Goal: Task Accomplishment & Management: Manage account settings

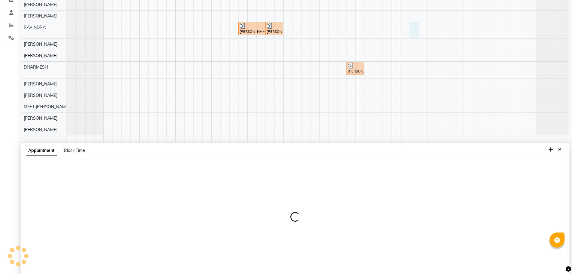
select select "80004"
select select "tentative"
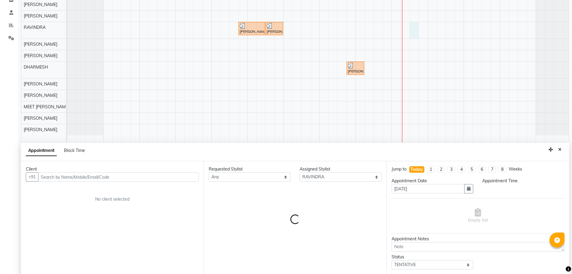
scroll to position [113, 0]
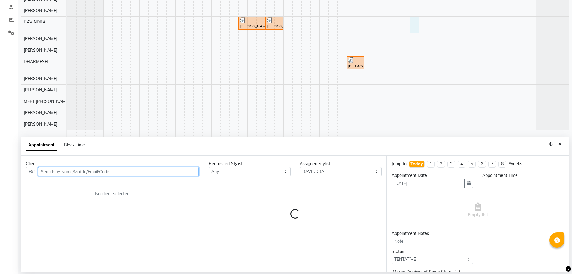
select select "1050"
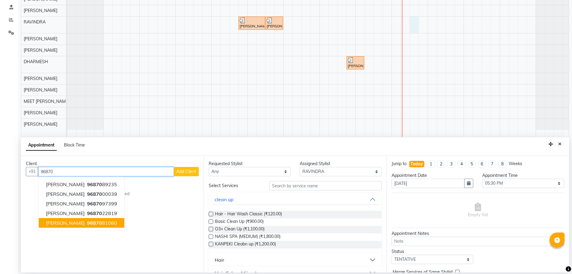
click at [89, 223] on span "96870" at bounding box center [94, 223] width 15 height 6
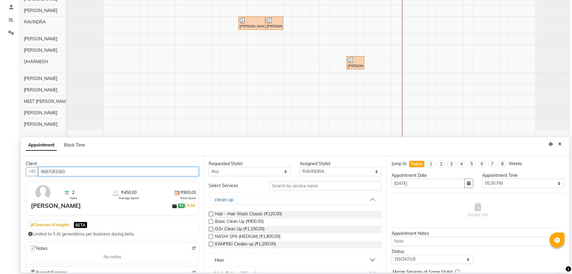
type input "9687081060"
click at [265, 171] on select "Any AJAY NAI [PERSON_NAME] [PERSON_NAME] [PERSON_NAME] MEET [PERSON_NAME] [PERS…" at bounding box center [250, 171] width 82 height 9
select select "80004"
click at [209, 167] on select "Any AJAY NAI [PERSON_NAME] [PERSON_NAME] [PERSON_NAME] MEET [PERSON_NAME] [PERS…" at bounding box center [250, 171] width 82 height 9
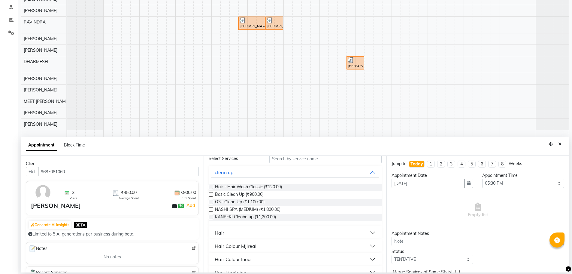
scroll to position [60, 0]
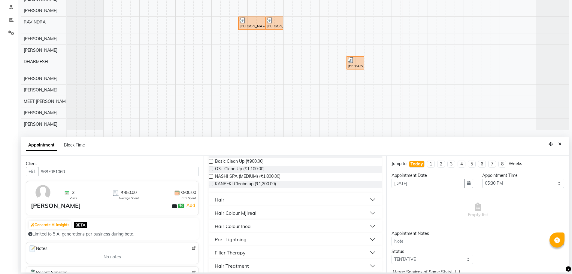
click at [274, 200] on button "Hair" at bounding box center [295, 199] width 168 height 11
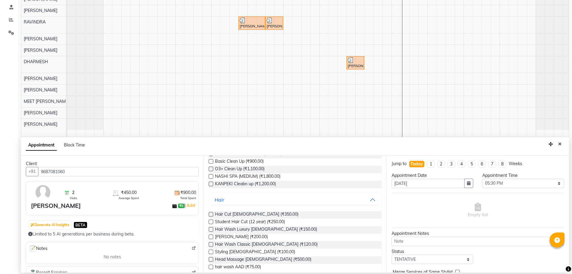
click at [209, 212] on label at bounding box center [211, 214] width 5 height 5
click at [209, 213] on input "checkbox" at bounding box center [211, 215] width 4 height 4
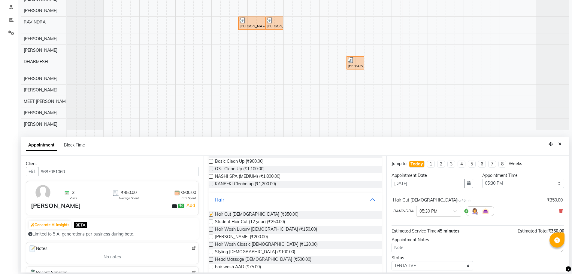
checkbox input "false"
drag, startPoint x: 209, startPoint y: 236, endPoint x: 236, endPoint y: 239, distance: 27.4
click at [210, 237] on label at bounding box center [211, 236] width 5 height 5
click at [210, 237] on input "checkbox" at bounding box center [211, 237] width 4 height 4
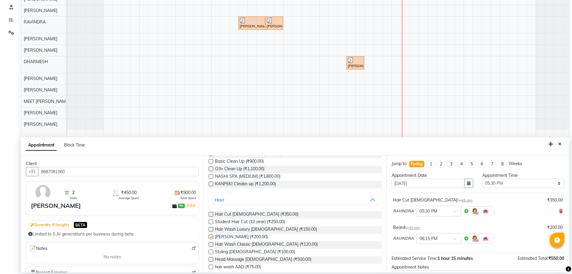
checkbox input "false"
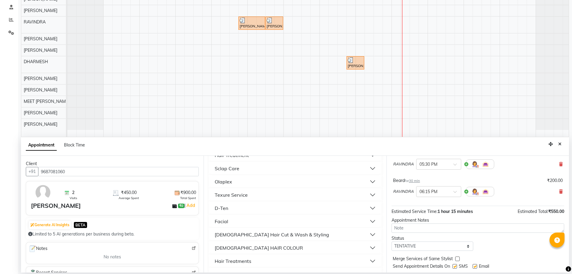
scroll to position [63, 0]
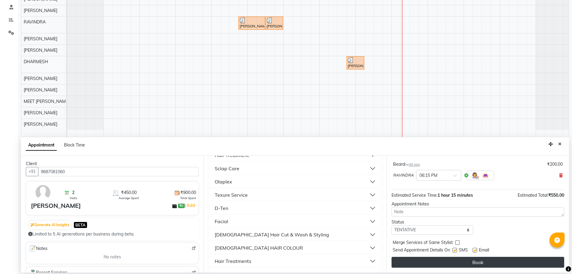
click at [435, 259] on button "Book" at bounding box center [478, 262] width 173 height 11
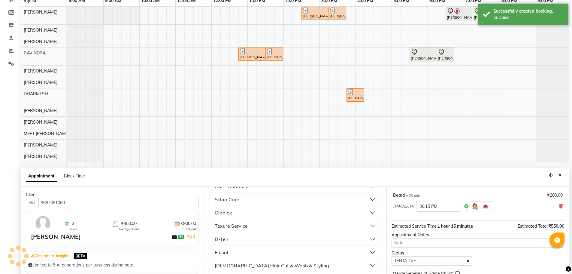
scroll to position [90, 0]
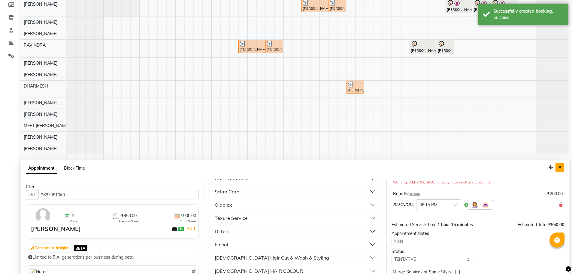
click at [560, 165] on icon "Close" at bounding box center [560, 167] width 3 height 4
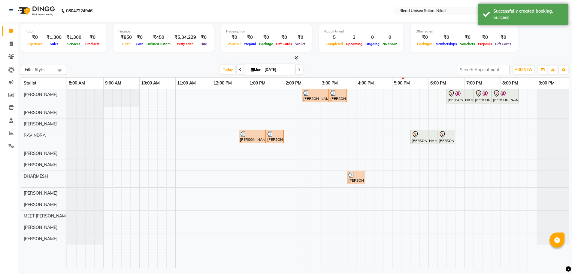
scroll to position [0, 0]
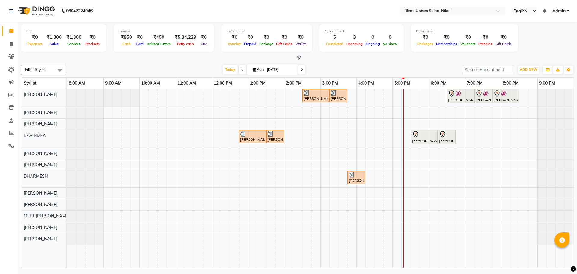
click at [426, 63] on div "Filter Stylist Select All AJAY NAI [PERSON_NAME] [PERSON_NAME] [PERSON_NAME] ME…" at bounding box center [297, 164] width 553 height 205
click at [220, 16] on nav "08047224946 Select Location × Blend Unisex Salon, Nikol English ENGLISH Español…" at bounding box center [288, 11] width 577 height 22
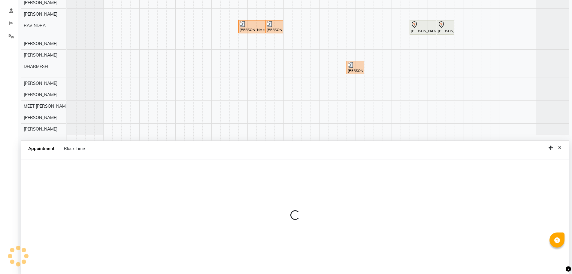
scroll to position [113, 0]
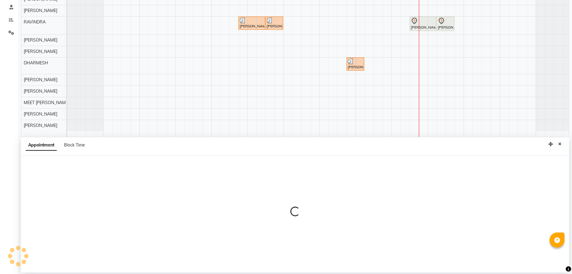
select select "45624"
select select "1005"
select select "tentative"
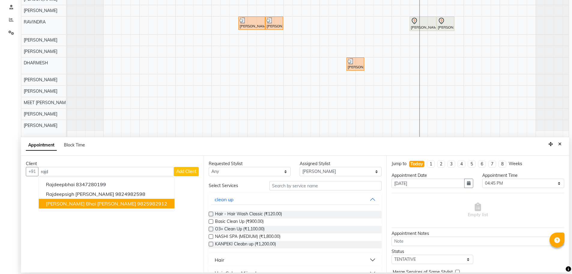
click at [137, 205] on ngb-highlight "9825982912" at bounding box center [152, 203] width 30 height 6
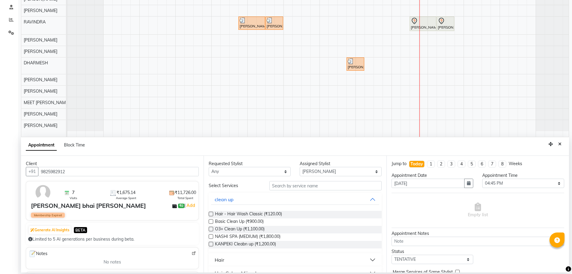
type input "9825982912"
click at [223, 172] on select "Any AJAY NAI [PERSON_NAME] [PERSON_NAME] [PERSON_NAME] MEET [PERSON_NAME] [PERS…" at bounding box center [250, 171] width 82 height 9
select select "45624"
click at [209, 167] on select "Any AJAY NAI [PERSON_NAME] [PERSON_NAME] [PERSON_NAME] MEET [PERSON_NAME] [PERS…" at bounding box center [250, 171] width 82 height 9
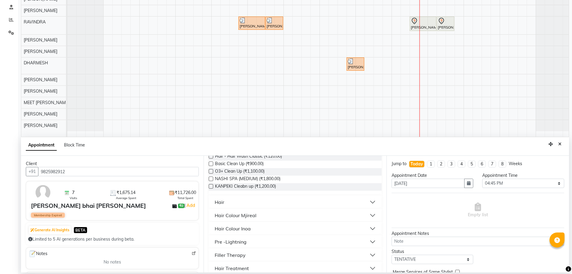
scroll to position [60, 0]
click at [219, 197] on div "Hair" at bounding box center [220, 199] width 10 height 7
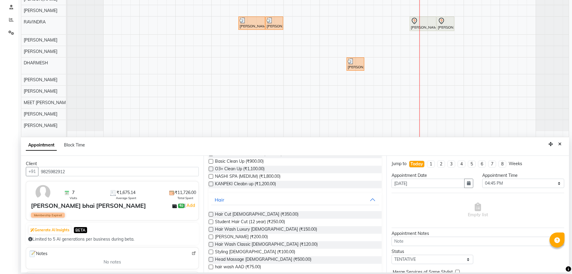
click at [209, 214] on label at bounding box center [211, 214] width 5 height 5
click at [209, 214] on input "checkbox" at bounding box center [211, 215] width 4 height 4
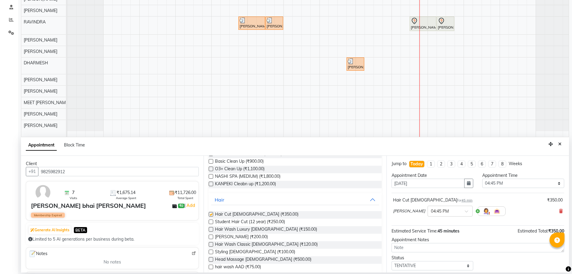
checkbox input "false"
click at [210, 236] on label at bounding box center [211, 236] width 5 height 5
click at [210, 236] on input "checkbox" at bounding box center [211, 237] width 4 height 4
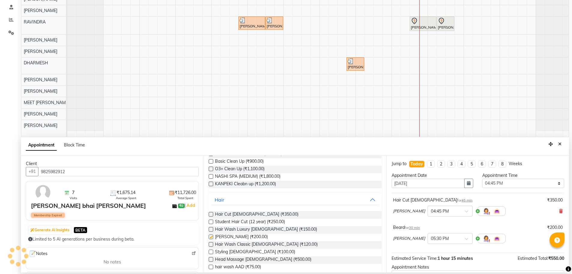
checkbox input "false"
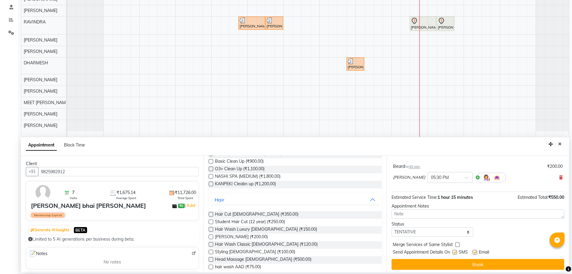
scroll to position [63, 0]
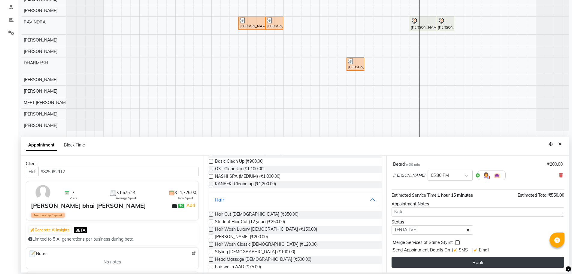
click at [435, 258] on button "Book" at bounding box center [478, 262] width 173 height 11
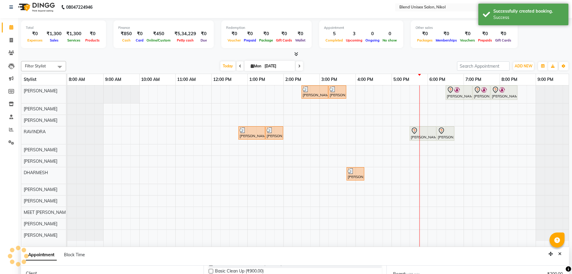
scroll to position [0, 0]
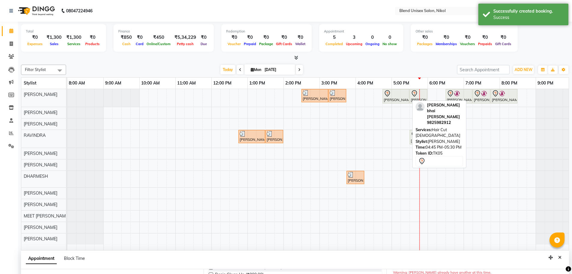
click at [388, 97] on div "[PERSON_NAME] bhai [PERSON_NAME], TK05, 04:45 PM-05:30 PM, Hair Cut [DEMOGRAPHI…" at bounding box center [396, 96] width 26 height 13
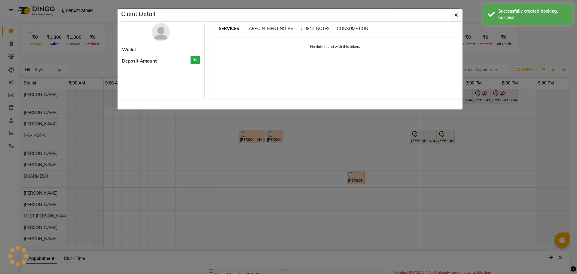
select select "7"
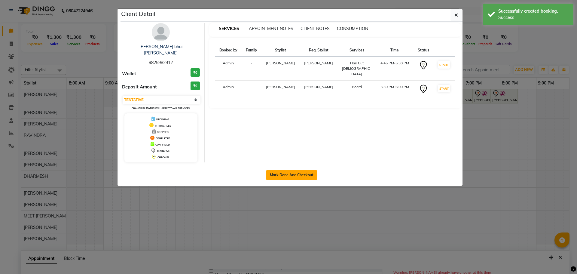
click at [286, 170] on button "Mark Done And Checkout" at bounding box center [291, 175] width 51 height 10
select select "service"
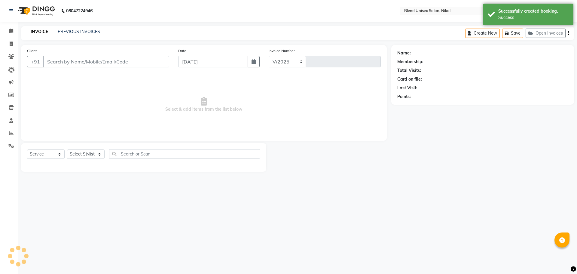
select select "6213"
type input "2281"
type input "9825982912"
select select "45624"
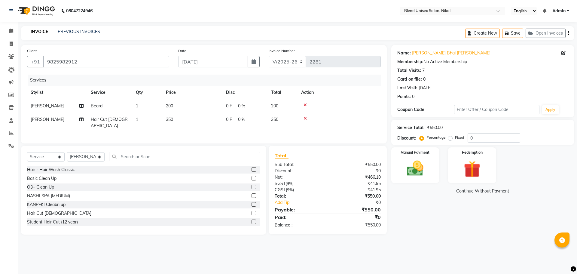
drag, startPoint x: 449, startPoint y: 138, endPoint x: 464, endPoint y: 136, distance: 14.6
click at [455, 138] on label "Fixed" at bounding box center [459, 137] width 9 height 5
click at [450, 138] on input "Fixed" at bounding box center [451, 137] width 4 height 4
radio input "true"
drag, startPoint x: 480, startPoint y: 139, endPoint x: 455, endPoint y: 140, distance: 24.7
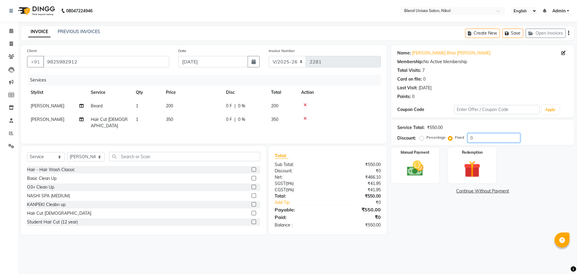
click at [456, 140] on div "Percentage Fixed 0" at bounding box center [470, 137] width 99 height 9
type input "100"
click at [407, 168] on img at bounding box center [415, 168] width 28 height 20
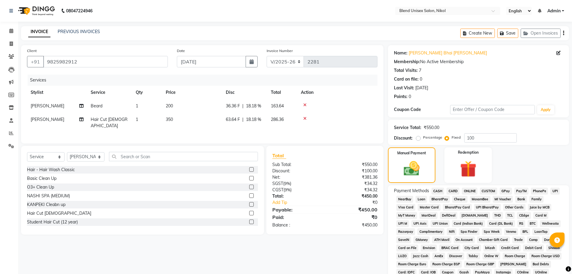
click at [438, 189] on span "CASH" at bounding box center [438, 190] width 13 height 7
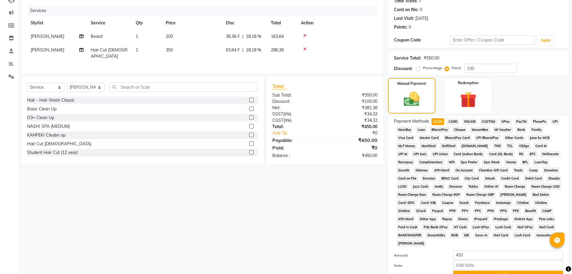
scroll to position [90, 0]
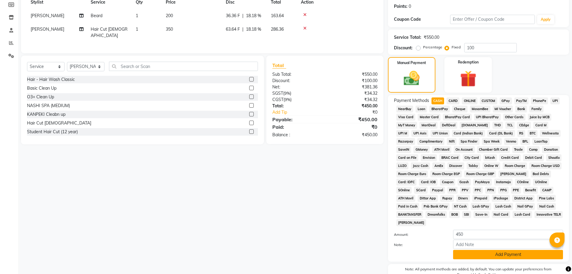
click at [479, 254] on button "Add Payment" at bounding box center [508, 254] width 110 height 9
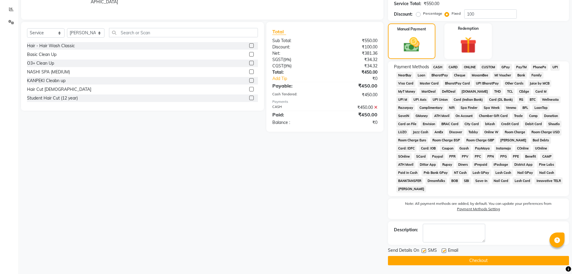
scroll to position [124, 0]
click at [463, 261] on button "Checkout" at bounding box center [478, 259] width 181 height 9
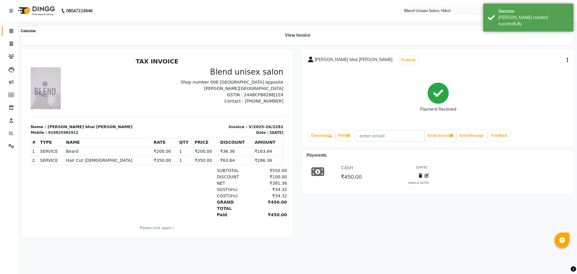
drag, startPoint x: 10, startPoint y: 33, endPoint x: 14, endPoint y: 38, distance: 6.2
click at [10, 33] on span at bounding box center [11, 31] width 11 height 7
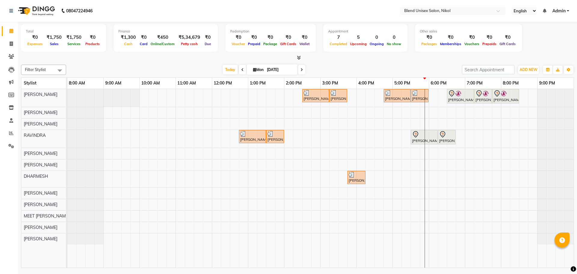
click at [302, 69] on icon at bounding box center [301, 70] width 2 height 4
type input "02-09-2025"
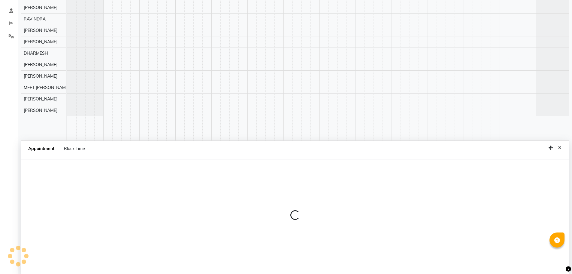
scroll to position [113, 0]
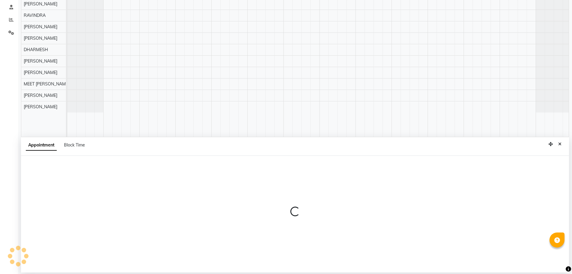
select select "45624"
select select "tentative"
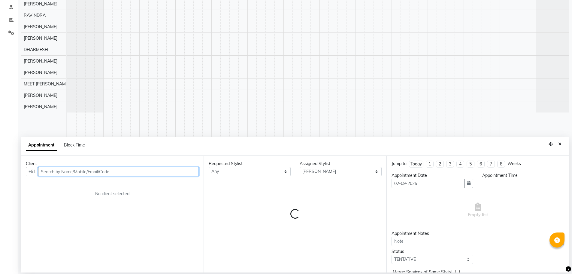
select select "840"
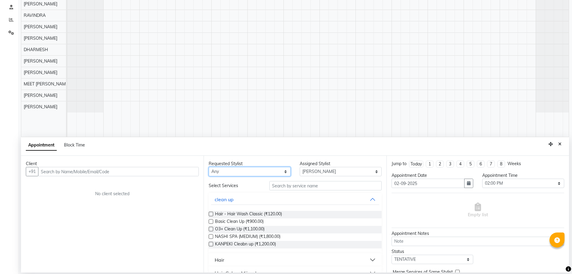
click at [260, 175] on select "Any AJAY NAI [PERSON_NAME] [PERSON_NAME] [PERSON_NAME] MEET [PERSON_NAME] [PERS…" at bounding box center [250, 171] width 82 height 9
click at [73, 143] on span "Block Time" at bounding box center [74, 144] width 21 height 5
select select "45624"
select select "840"
select select "915"
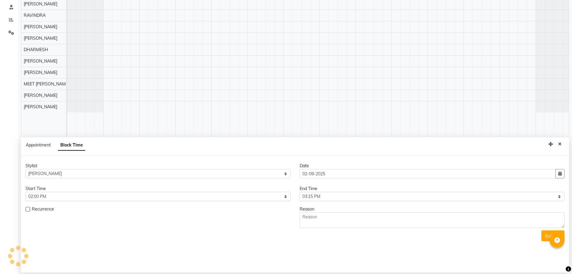
scroll to position [0, 3]
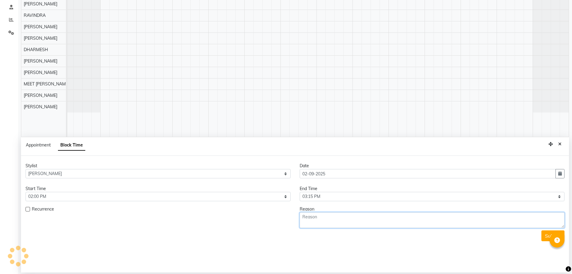
click at [388, 221] on textarea at bounding box center [432, 220] width 265 height 16
type textarea "hair cut"
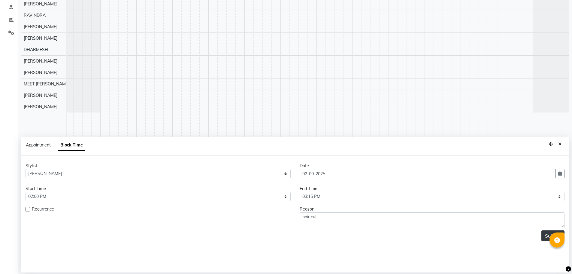
click at [547, 239] on button "Submit" at bounding box center [553, 235] width 23 height 11
click at [548, 235] on div "Submit" at bounding box center [295, 235] width 539 height 11
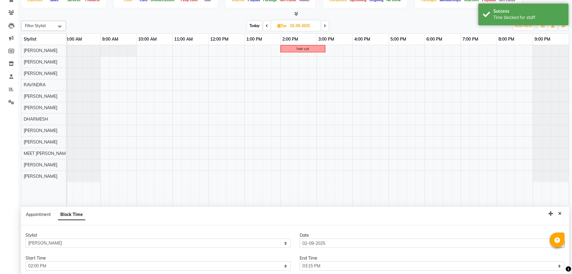
scroll to position [90, 0]
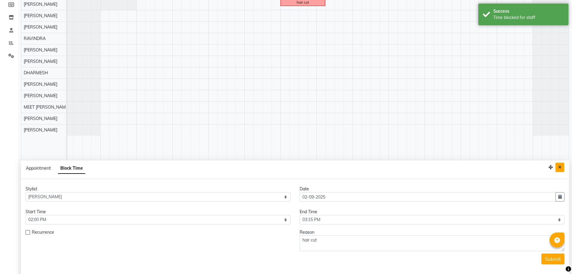
click at [558, 171] on button "Close" at bounding box center [560, 167] width 9 height 9
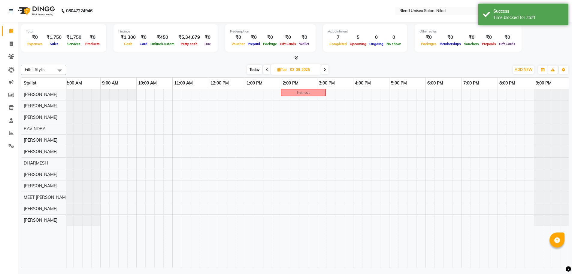
scroll to position [0, 0]
select select "45624"
select select "tentative"
select select "1140"
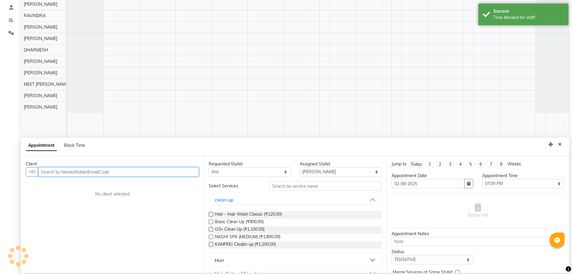
scroll to position [113, 0]
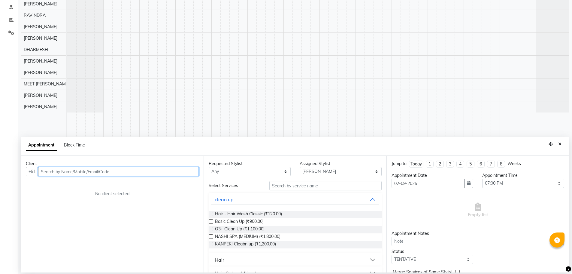
drag, startPoint x: 185, startPoint y: 172, endPoint x: 196, endPoint y: 159, distance: 17.2
click at [185, 170] on input "text" at bounding box center [118, 171] width 161 height 9
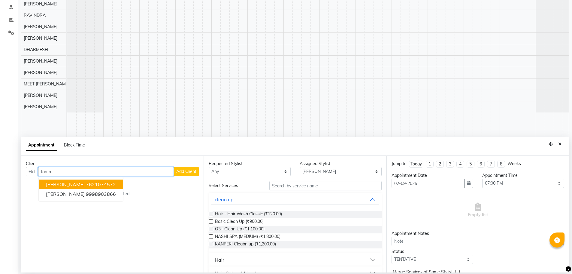
click at [97, 187] on ngb-highlight "7621074572" at bounding box center [101, 184] width 30 height 6
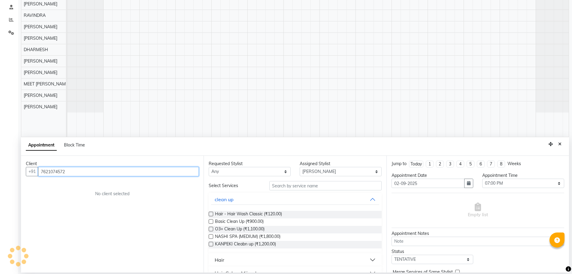
type input "7621074572"
click at [218, 172] on select "Any AJAY NAI [PERSON_NAME] [PERSON_NAME] [PERSON_NAME] MEET [PERSON_NAME] [PERS…" at bounding box center [250, 171] width 82 height 9
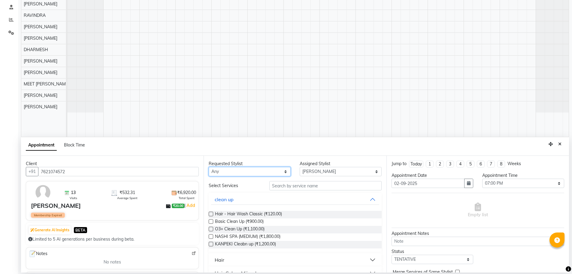
select select "45624"
click at [209, 167] on select "Any AJAY NAI [PERSON_NAME] [PERSON_NAME] [PERSON_NAME] MEET [PERSON_NAME] [PERS…" at bounding box center [250, 171] width 82 height 9
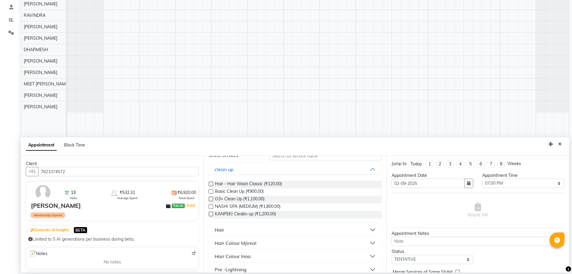
click at [236, 229] on button "Hair" at bounding box center [295, 229] width 168 height 11
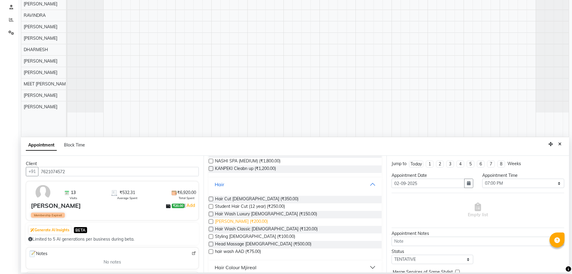
scroll to position [90, 0]
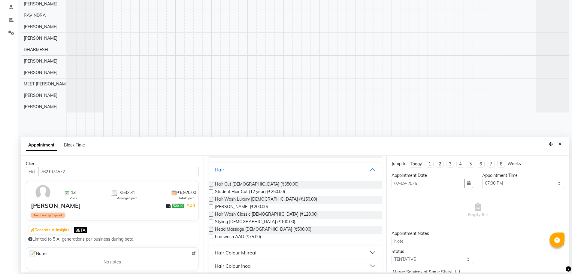
click at [211, 184] on label at bounding box center [211, 184] width 5 height 5
click at [211, 184] on input "checkbox" at bounding box center [211, 185] width 4 height 4
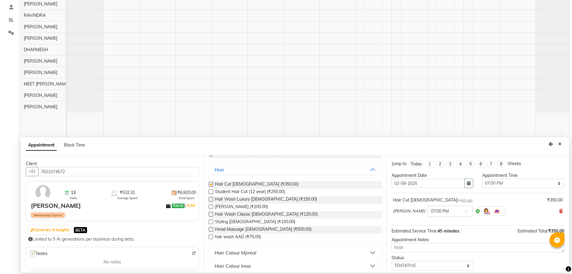
checkbox input "false"
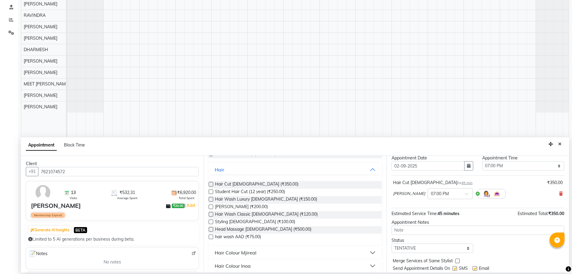
scroll to position [36, 0]
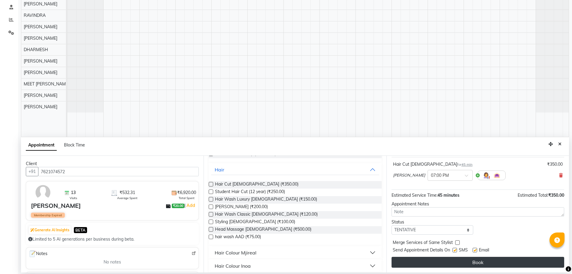
click at [428, 265] on button "Book" at bounding box center [478, 262] width 173 height 11
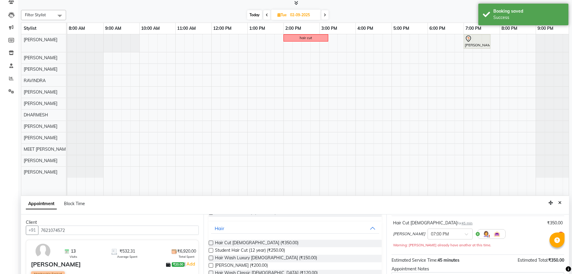
scroll to position [90, 0]
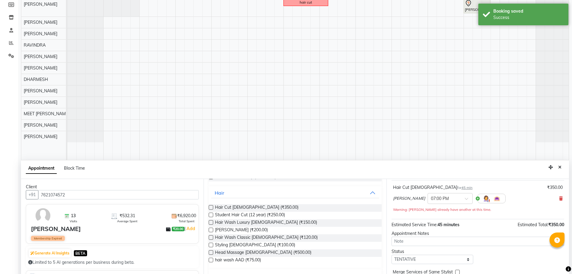
drag, startPoint x: 559, startPoint y: 167, endPoint x: 559, endPoint y: 163, distance: 4.2
click at [559, 165] on button "Close" at bounding box center [560, 167] width 9 height 9
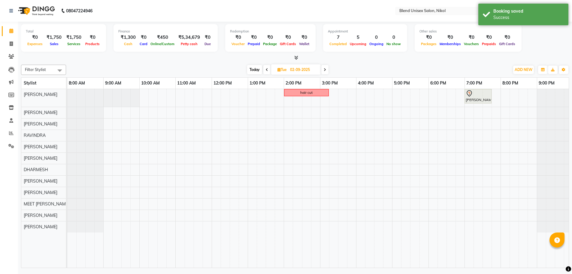
scroll to position [0, 0]
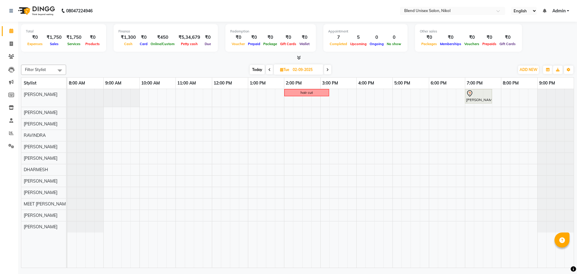
drag, startPoint x: 258, startPoint y: 71, endPoint x: 256, endPoint y: 62, distance: 9.2
click at [258, 71] on span "Today" at bounding box center [257, 69] width 15 height 9
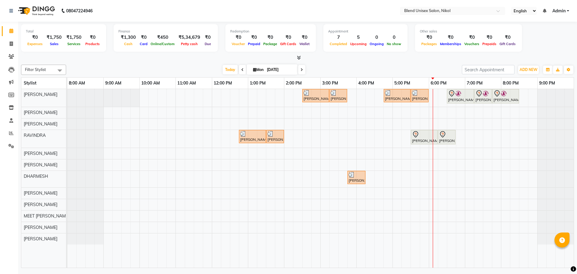
click at [326, 60] on div at bounding box center [297, 58] width 553 height 6
click at [389, 11] on nav "08047224946 Select Location × Blend Unisex Salon, Nikol English ENGLISH Español…" at bounding box center [288, 11] width 577 height 22
drag, startPoint x: 358, startPoint y: 18, endPoint x: 320, endPoint y: 15, distance: 37.7
click at [320, 15] on nav "08047224946 Select Location × Blend Unisex Salon, Nikol English ENGLISH Español…" at bounding box center [288, 11] width 577 height 22
click at [301, 70] on icon at bounding box center [301, 70] width 2 height 4
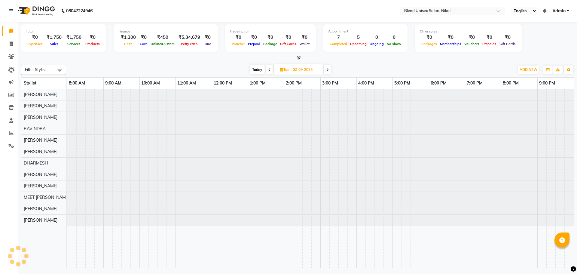
click at [258, 71] on span "Today" at bounding box center [257, 69] width 15 height 9
type input "[DATE]"
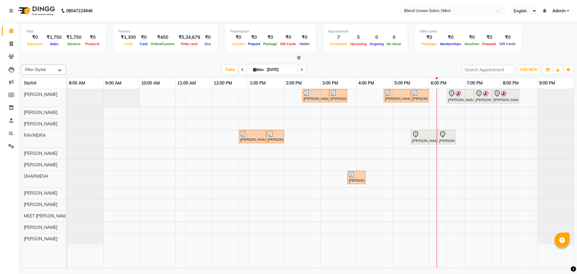
click at [120, 12] on nav "08047224946 Select Location × Blend Unisex Salon, Nikol English ENGLISH Español…" at bounding box center [288, 11] width 577 height 22
click at [120, 11] on nav "08047224946 Select Location × Blend Unisex Salon, Nikol English ENGLISH Español…" at bounding box center [288, 11] width 577 height 22
click at [117, 11] on nav "08047224946 Select Location × Blend Unisex Salon, Nikol English ENGLISH Español…" at bounding box center [288, 11] width 577 height 22
click at [433, 133] on div at bounding box center [424, 134] width 24 height 7
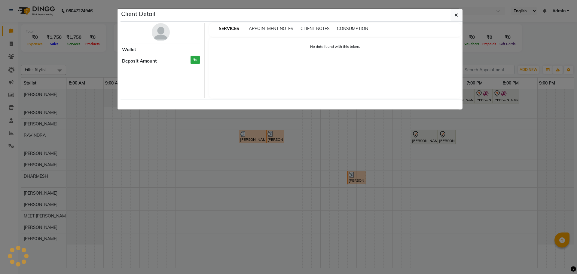
select select "7"
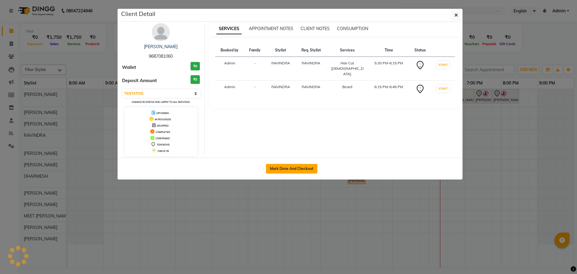
click at [300, 169] on button "Mark Done And Checkout" at bounding box center [291, 169] width 51 height 10
select select "service"
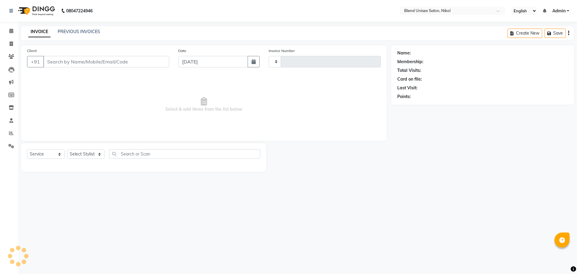
type input "2282"
select select "6213"
click at [286, 97] on span "Select & add items from the list below" at bounding box center [204, 105] width 354 height 60
click at [206, 13] on nav "08047224946 Select Location × Blend Unisex Salon, Nikol English ENGLISH Español…" at bounding box center [288, 11] width 577 height 22
click at [10, 30] on icon at bounding box center [11, 31] width 4 height 5
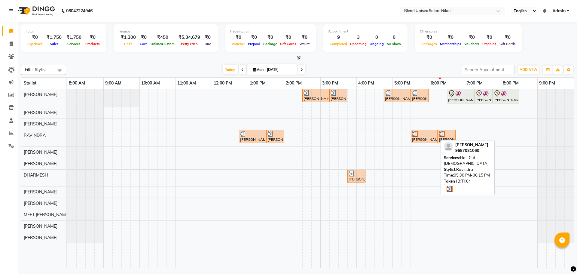
click at [422, 135] on div at bounding box center [424, 134] width 24 height 6
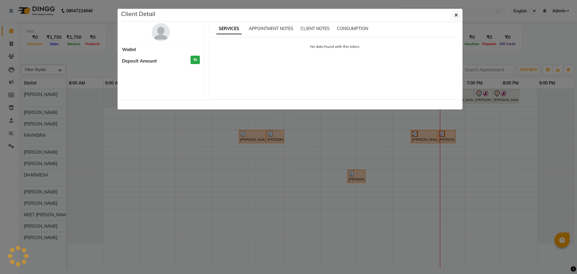
select select "3"
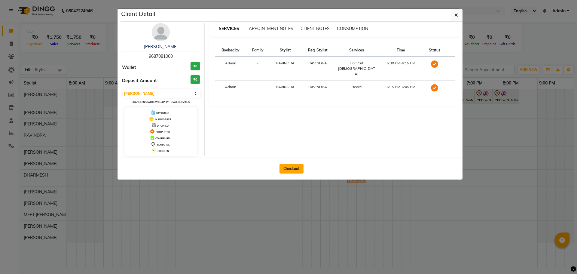
click at [294, 166] on button "Checkout" at bounding box center [291, 169] width 24 height 10
select select "service"
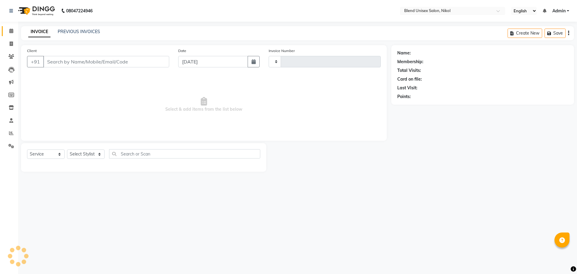
type input "2282"
select select "6213"
type input "9687081060"
select select "80004"
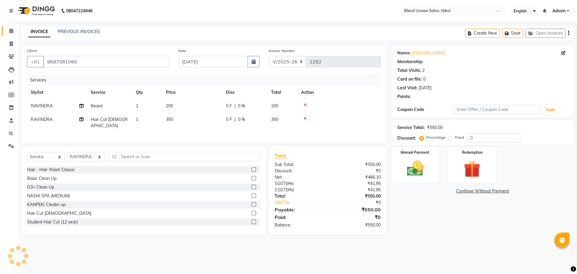
select select "1: Object"
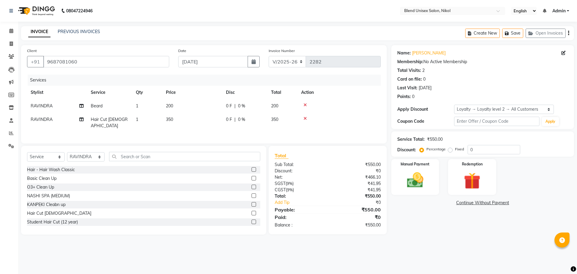
click at [235, 106] on span "|" at bounding box center [234, 106] width 1 height 6
select select "80004"
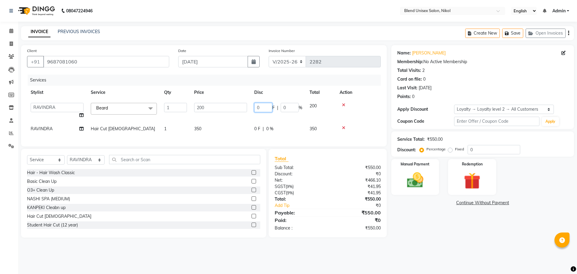
click at [264, 107] on input "0" at bounding box center [263, 107] width 18 height 9
type input "50"
click at [271, 130] on div "Services Stylist Service Qty Price Disc Total Action AJAY NAI AYESHA [PERSON_NA…" at bounding box center [204, 108] width 354 height 66
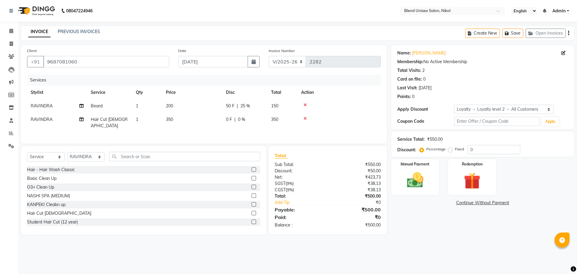
click at [268, 122] on td "350" at bounding box center [282, 123] width 30 height 20
select select "80004"
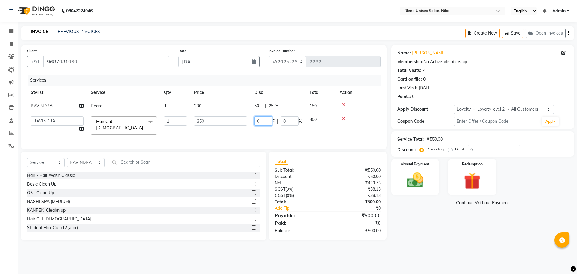
click at [268, 122] on input "0" at bounding box center [263, 120] width 18 height 9
type input "50"
click at [370, 110] on td at bounding box center [358, 106] width 45 height 14
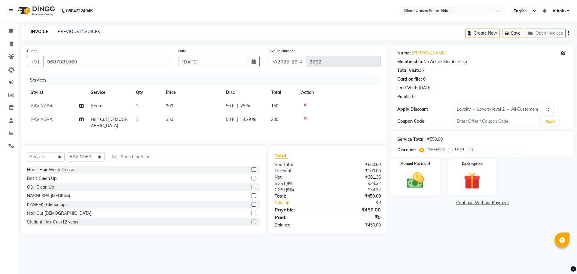
click at [402, 188] on img at bounding box center [415, 180] width 28 height 20
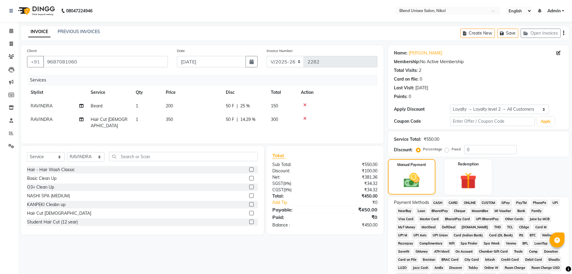
click at [467, 201] on span "ONLINE" at bounding box center [470, 202] width 16 height 7
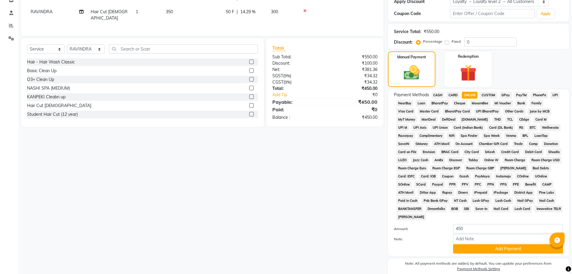
scroll to position [134, 0]
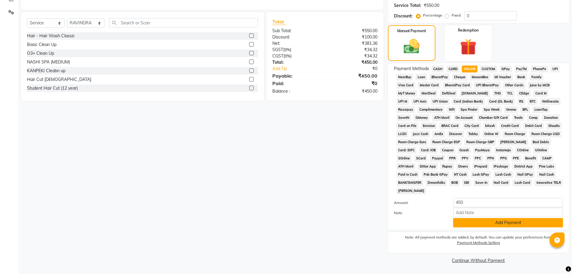
click at [462, 225] on button "Add Payment" at bounding box center [508, 222] width 110 height 9
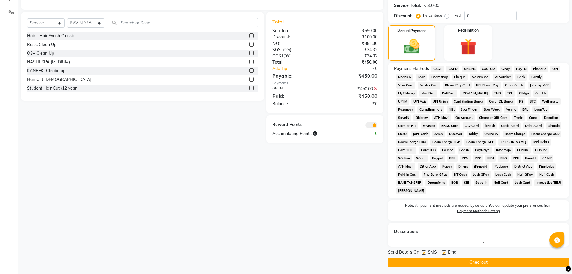
click at [464, 262] on button "Checkout" at bounding box center [478, 261] width 181 height 9
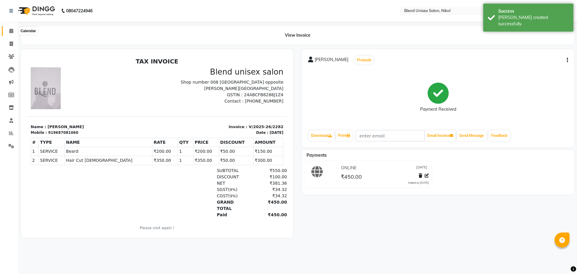
click at [11, 31] on icon at bounding box center [11, 31] width 4 height 5
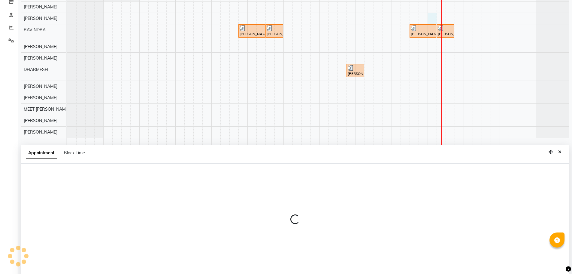
scroll to position [113, 0]
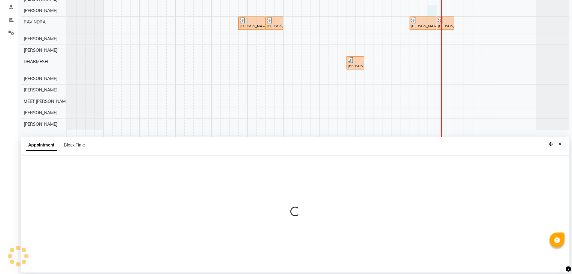
select select "79552"
select select "1080"
select select "tentative"
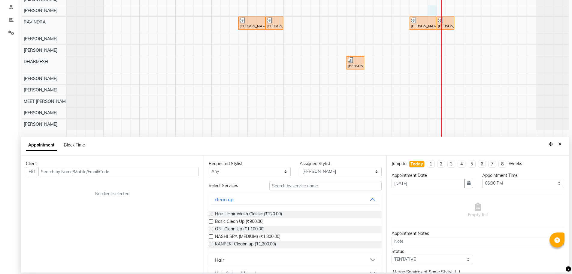
click at [144, 170] on input "text" at bounding box center [118, 171] width 161 height 9
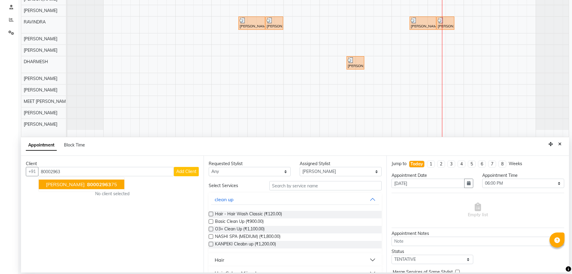
drag, startPoint x: 75, startPoint y: 184, endPoint x: 67, endPoint y: 184, distance: 8.4
click at [75, 184] on span "[PERSON_NAME]" at bounding box center [65, 184] width 39 height 6
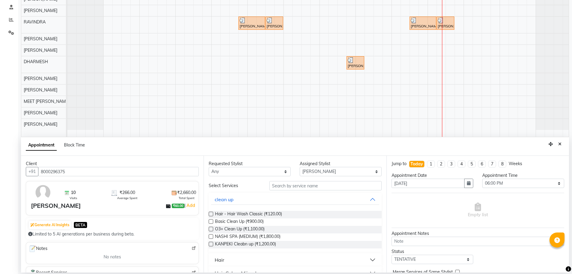
type input "8000296375"
click at [242, 173] on select "Any AJAY NAI [PERSON_NAME] [PERSON_NAME] [PERSON_NAME] MEET [PERSON_NAME] [PERS…" at bounding box center [250, 171] width 82 height 9
select select "79552"
click at [209, 167] on select "Any AJAY NAI [PERSON_NAME] [PERSON_NAME] [PERSON_NAME] MEET [PERSON_NAME] [PERS…" at bounding box center [250, 171] width 82 height 9
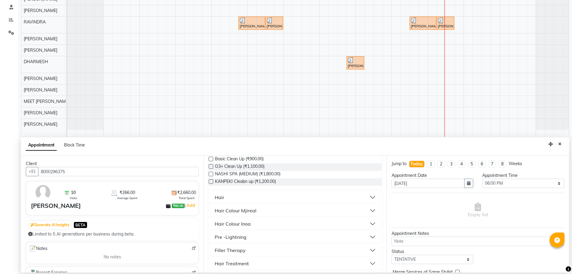
scroll to position [90, 0]
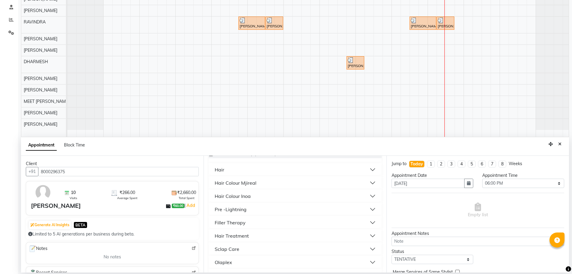
click at [262, 169] on button "Hair" at bounding box center [295, 169] width 168 height 11
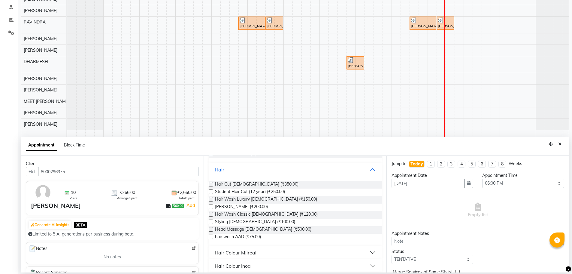
drag, startPoint x: 211, startPoint y: 207, endPoint x: 313, endPoint y: 226, distance: 104.2
click at [211, 207] on label at bounding box center [211, 206] width 5 height 5
click at [211, 207] on input "checkbox" at bounding box center [211, 207] width 4 height 4
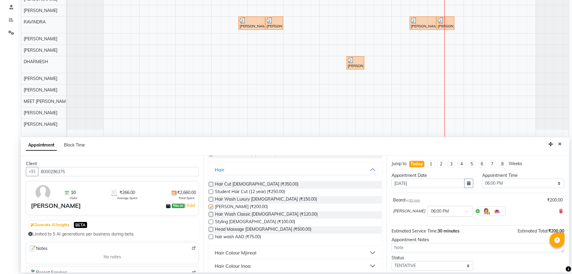
checkbox input "false"
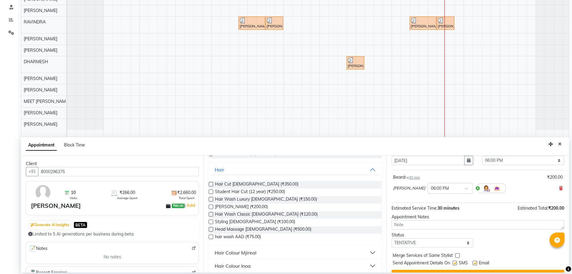
scroll to position [36, 0]
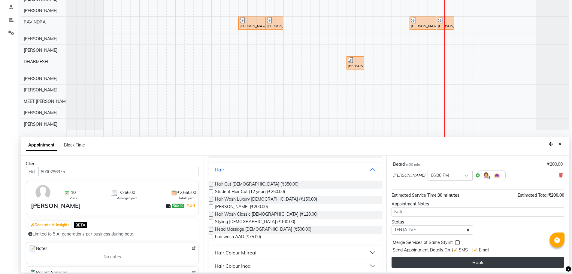
click at [409, 264] on button "Book" at bounding box center [478, 262] width 173 height 11
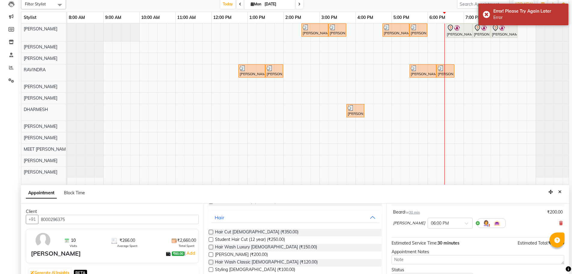
scroll to position [113, 0]
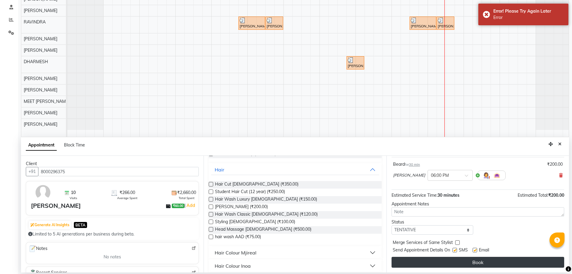
click at [423, 265] on button "Book" at bounding box center [478, 262] width 173 height 11
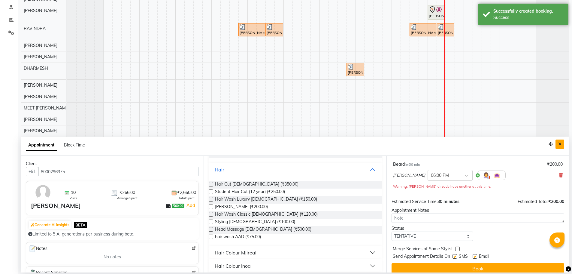
click at [560, 142] on icon "Close" at bounding box center [560, 144] width 3 height 4
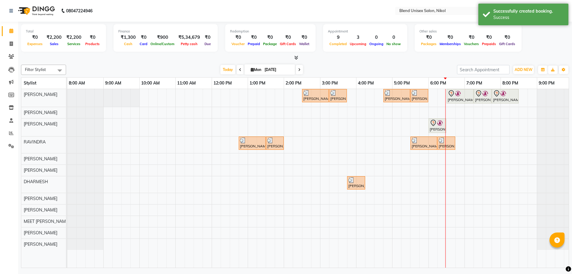
scroll to position [0, 0]
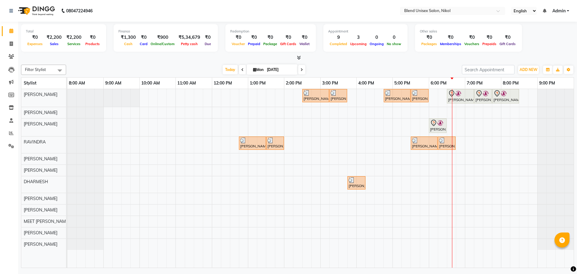
click at [263, 68] on span "Mon" at bounding box center [258, 69] width 14 height 5
select select "9"
select select "2025"
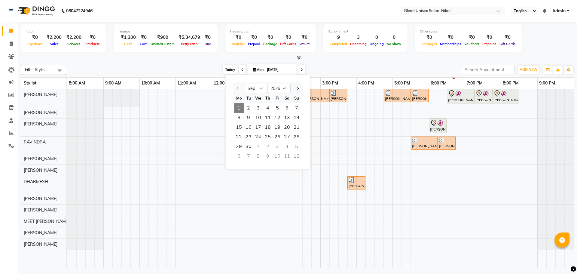
click at [226, 70] on span "Today" at bounding box center [230, 69] width 15 height 9
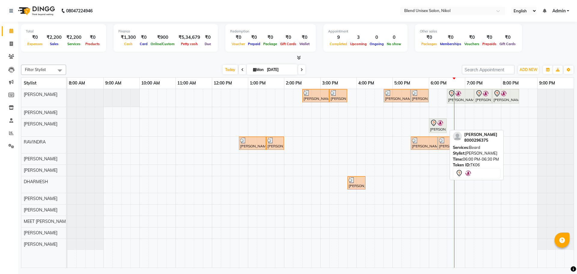
click at [436, 130] on div "[PERSON_NAME], TK06, 06:00 PM-06:30 PM, [PERSON_NAME]" at bounding box center [437, 125] width 17 height 13
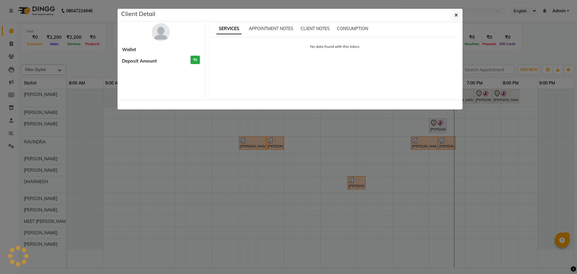
select select "7"
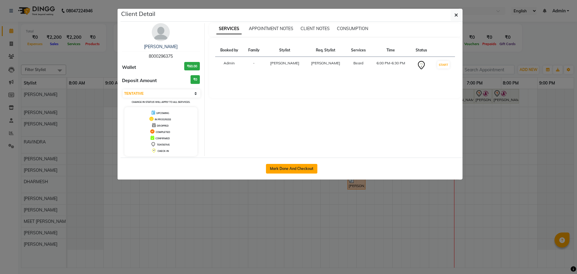
click at [281, 170] on button "Mark Done And Checkout" at bounding box center [291, 169] width 51 height 10
select select "service"
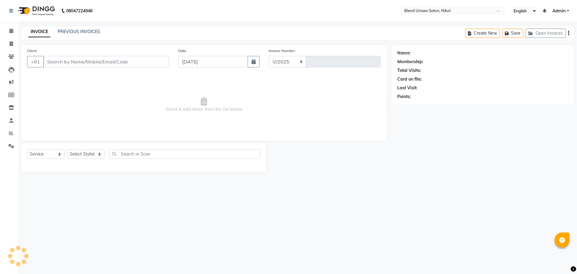
select select "6213"
type input "2283"
type input "8000296375"
select select "79552"
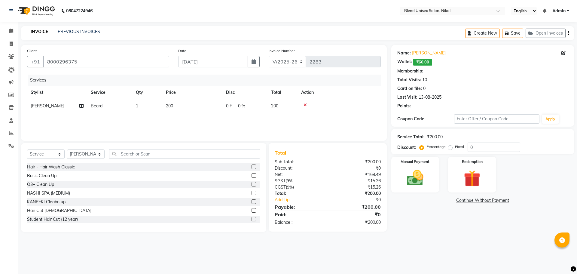
select select "1: Object"
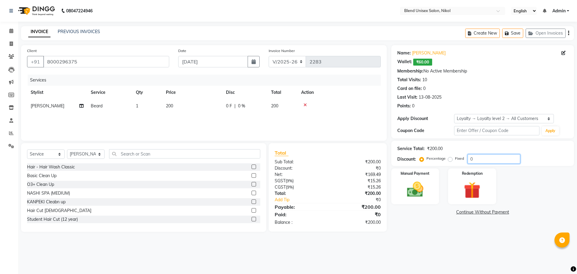
click at [484, 156] on input "0" at bounding box center [493, 158] width 53 height 9
type input "20"
click at [404, 185] on img at bounding box center [415, 189] width 28 height 20
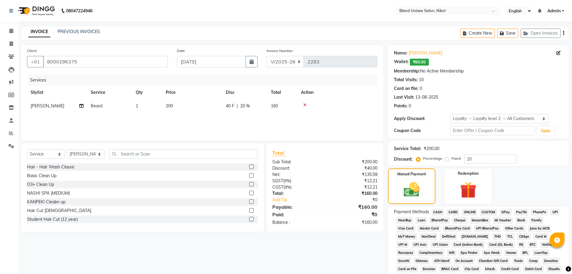
click at [439, 210] on span "CASH" at bounding box center [438, 212] width 13 height 7
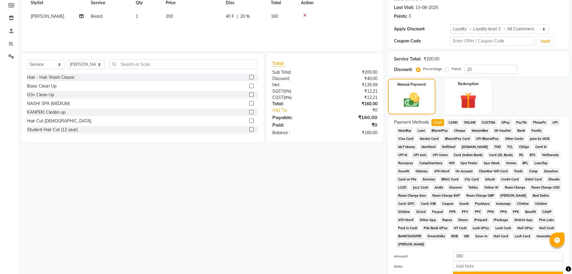
scroll to position [143, 0]
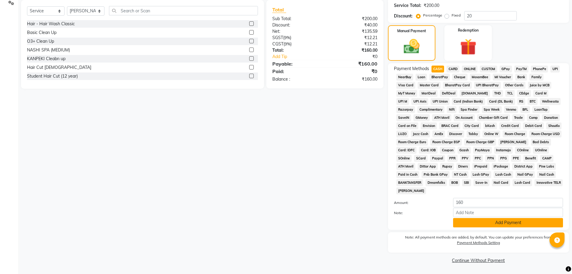
click at [497, 224] on button "Add Payment" at bounding box center [508, 222] width 110 height 9
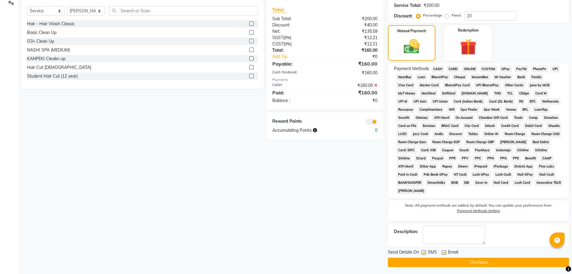
click at [498, 262] on button "Checkout" at bounding box center [478, 261] width 181 height 9
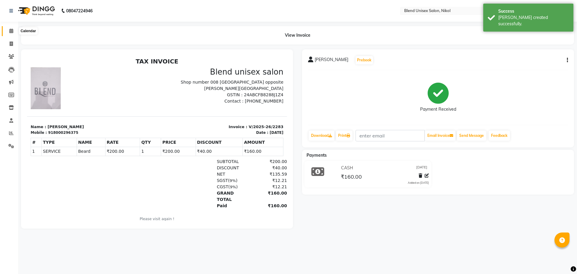
click at [13, 29] on icon at bounding box center [11, 31] width 4 height 5
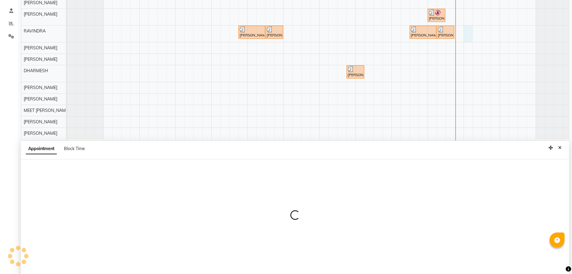
scroll to position [113, 0]
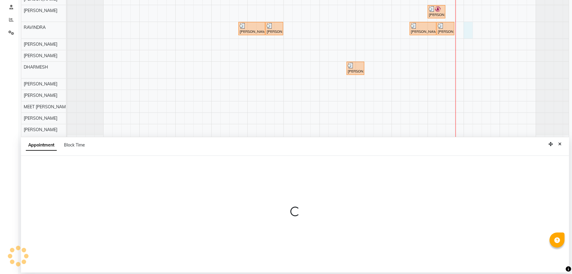
select select "80004"
select select "tentative"
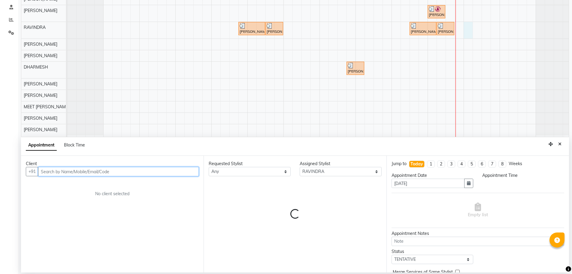
select select "1140"
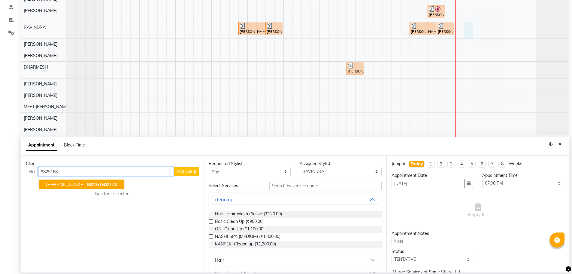
click at [90, 187] on span "9825168" at bounding box center [97, 184] width 21 height 6
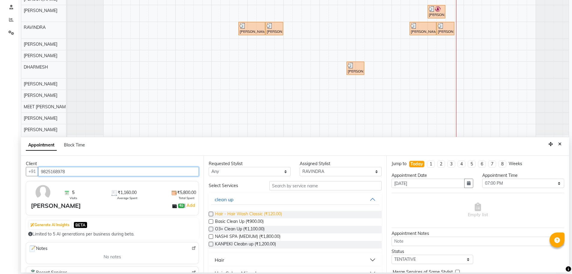
scroll to position [30, 0]
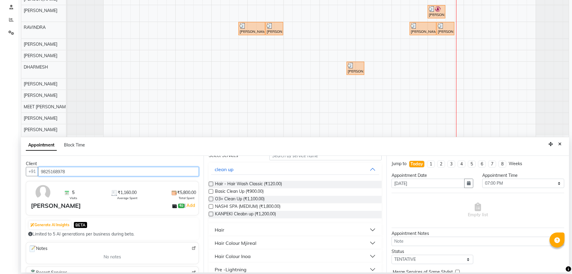
type input "9825168978"
click at [266, 231] on button "Hair" at bounding box center [295, 229] width 168 height 11
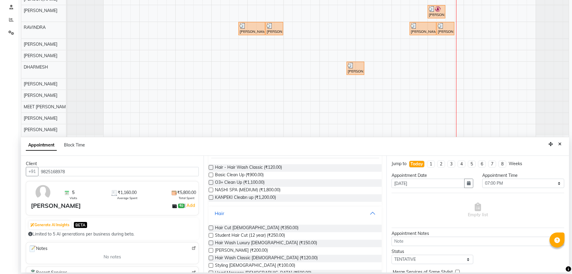
scroll to position [60, 0]
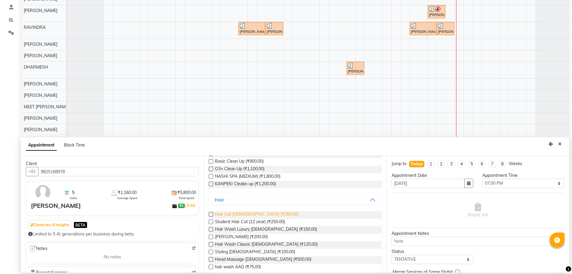
click at [259, 214] on span "Hair Cut [DEMOGRAPHIC_DATA] (₹350.00)" at bounding box center [257, 215] width 84 height 8
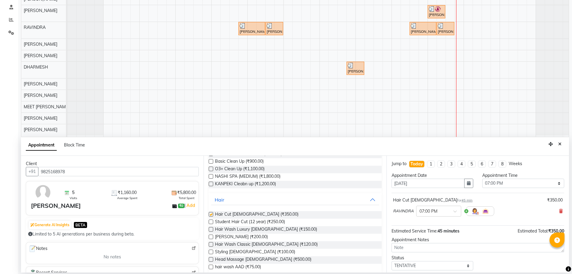
checkbox input "false"
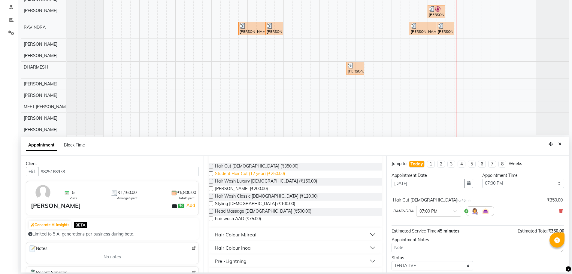
scroll to position [120, 0]
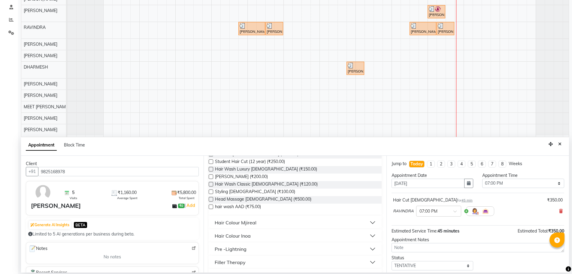
click at [266, 224] on button "Hair Colour Mjireal" at bounding box center [295, 222] width 168 height 11
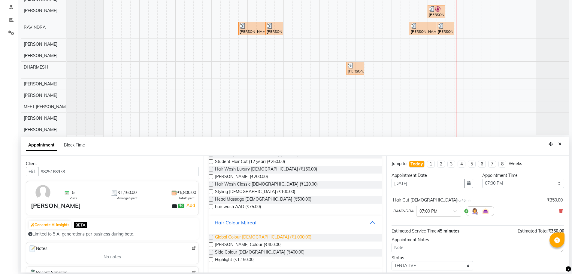
click at [262, 237] on span "Global Colour [DEMOGRAPHIC_DATA] (₹1,000.00)" at bounding box center [263, 238] width 96 height 8
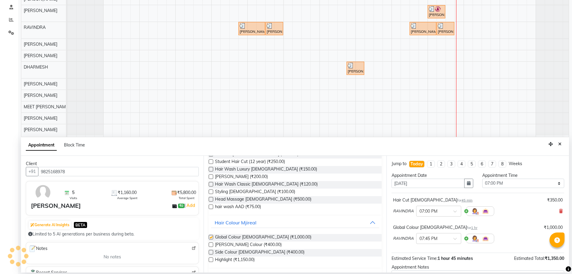
checkbox input "false"
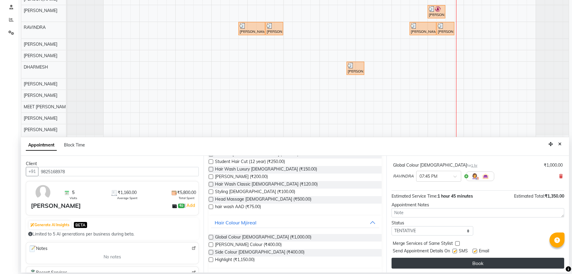
scroll to position [63, 0]
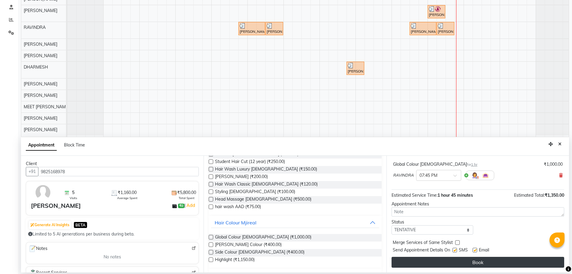
click at [432, 261] on button "Book" at bounding box center [478, 262] width 173 height 11
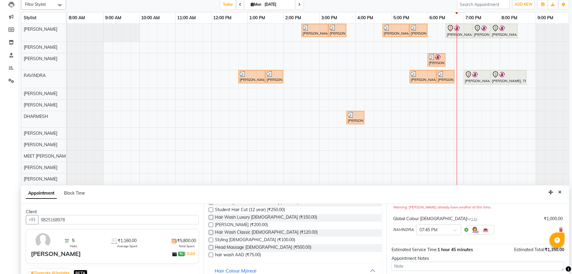
scroll to position [113, 0]
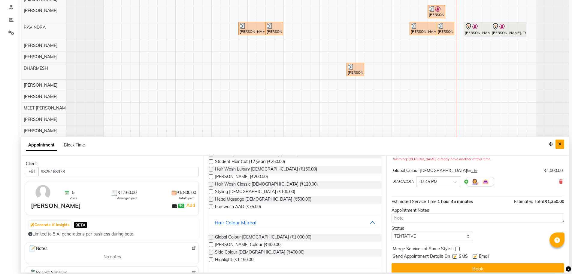
click at [560, 144] on icon "Close" at bounding box center [560, 144] width 3 height 4
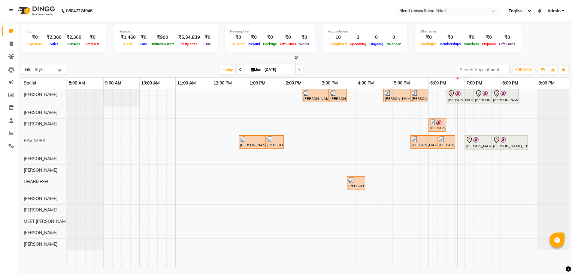
scroll to position [0, 0]
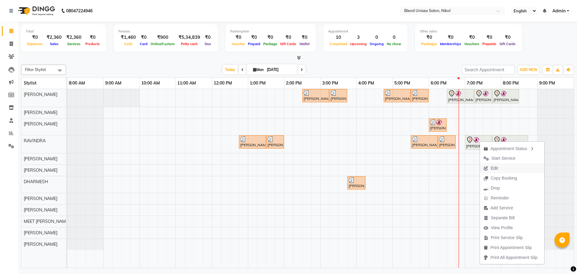
click at [503, 167] on button "Edit" at bounding box center [512, 168] width 64 height 10
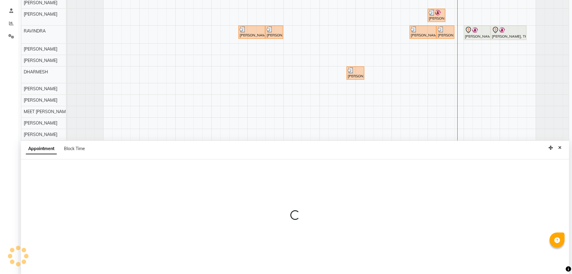
scroll to position [113, 0]
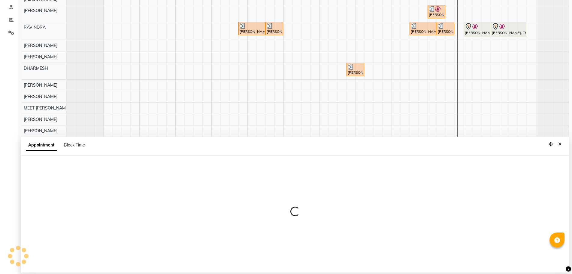
select select "tentative"
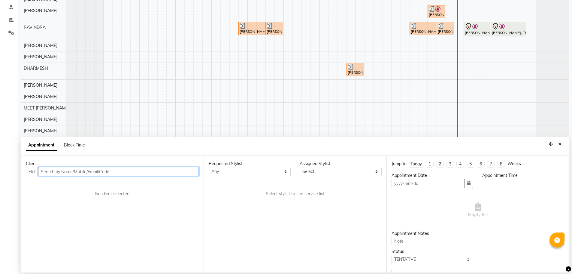
type input "[DATE]"
select select "80004"
select select "1140"
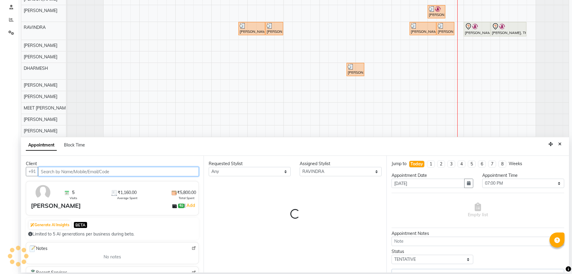
select select "3057"
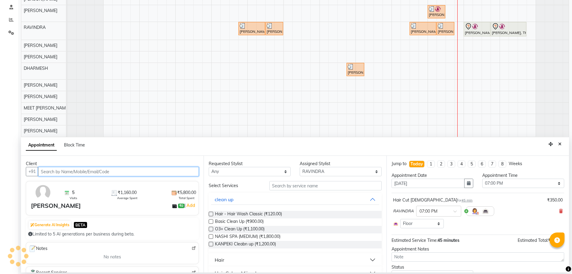
select select "3057"
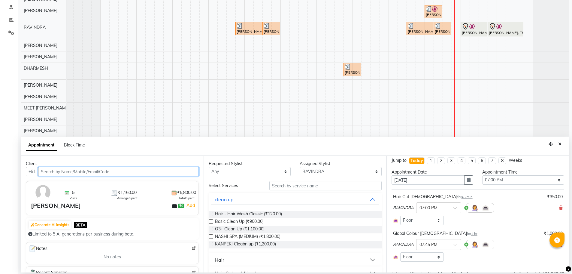
scroll to position [0, 0]
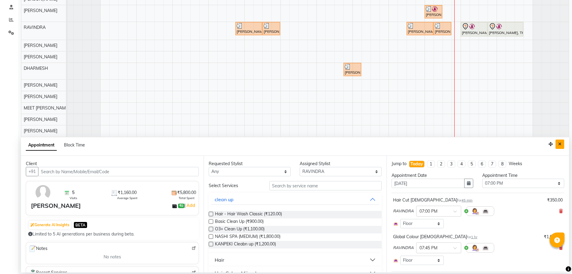
click at [561, 143] on icon "Close" at bounding box center [560, 144] width 3 height 4
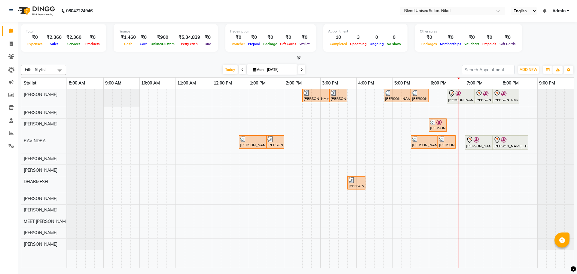
click at [253, 69] on icon at bounding box center [254, 70] width 3 height 4
select select "9"
select select "2025"
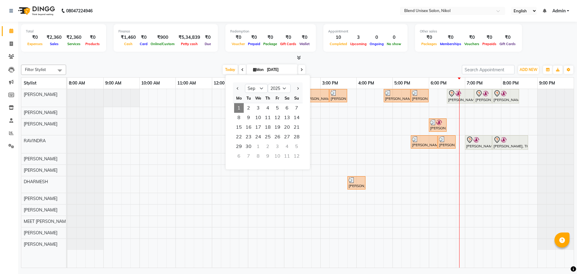
click at [179, 68] on div "[DATE] [DATE] Jan Feb Mar Apr May Jun [DATE] Aug Sep Oct Nov [DATE] 2016 2017 2…" at bounding box center [264, 69] width 390 height 9
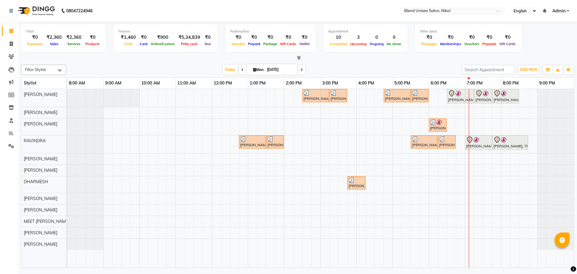
click at [302, 68] on span at bounding box center [301, 69] width 7 height 9
type input "02-09-2025"
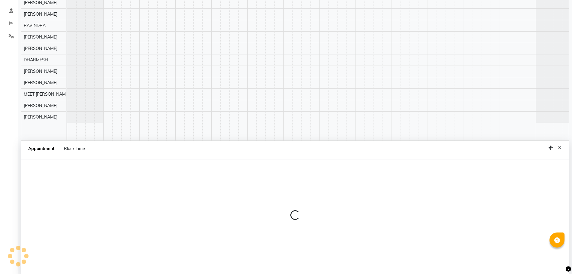
scroll to position [113, 0]
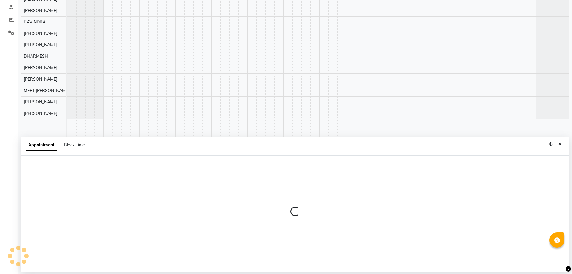
select select "45624"
select select "tentative"
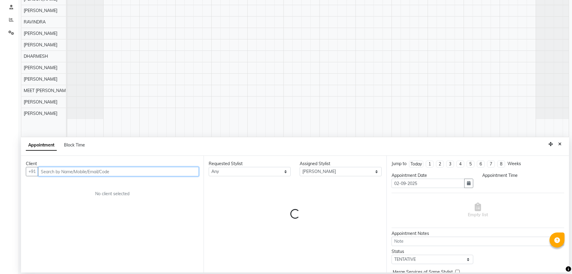
select select "630"
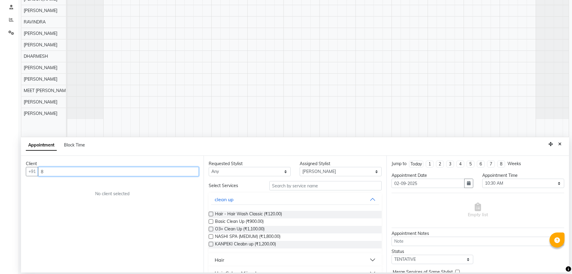
click at [63, 167] on input "8" at bounding box center [118, 171] width 161 height 9
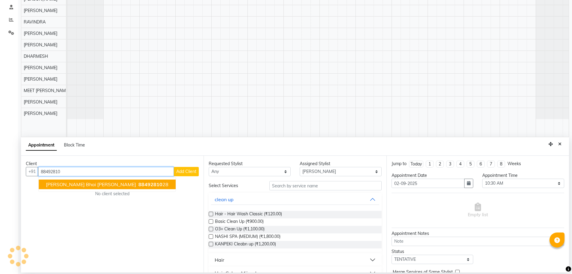
click at [79, 182] on span "[PERSON_NAME] bhai [PERSON_NAME]" at bounding box center [91, 184] width 90 height 6
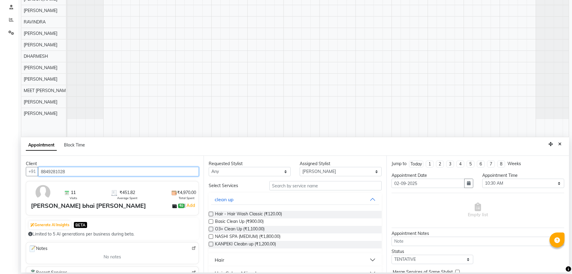
type input "8849281028"
click at [224, 170] on select "Any AJAY NAI [PERSON_NAME] [PERSON_NAME] [PERSON_NAME] MEET [PERSON_NAME] [PERS…" at bounding box center [250, 171] width 82 height 9
select select "45624"
click at [209, 167] on select "Any AJAY NAI [PERSON_NAME] [PERSON_NAME] [PERSON_NAME] MEET [PERSON_NAME] [PERS…" at bounding box center [250, 171] width 82 height 9
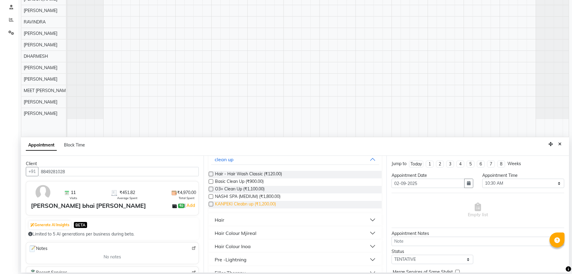
scroll to position [60, 0]
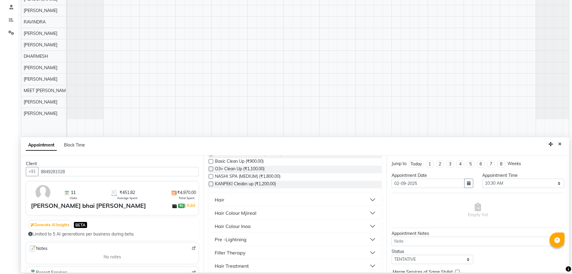
click at [219, 197] on div "Hair" at bounding box center [220, 199] width 10 height 7
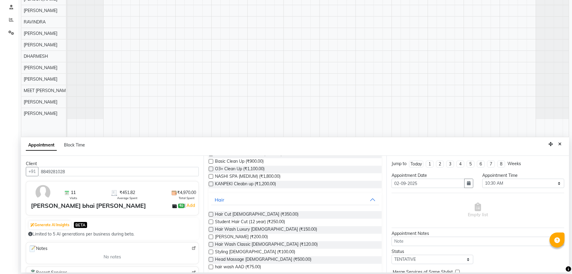
click at [210, 214] on label at bounding box center [211, 214] width 5 height 5
click at [210, 214] on input "checkbox" at bounding box center [211, 215] width 4 height 4
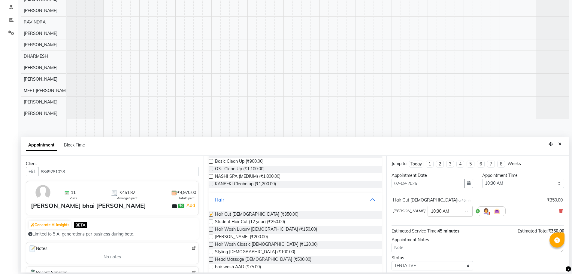
checkbox input "false"
click at [210, 236] on label at bounding box center [211, 236] width 5 height 5
click at [210, 236] on input "checkbox" at bounding box center [211, 237] width 4 height 4
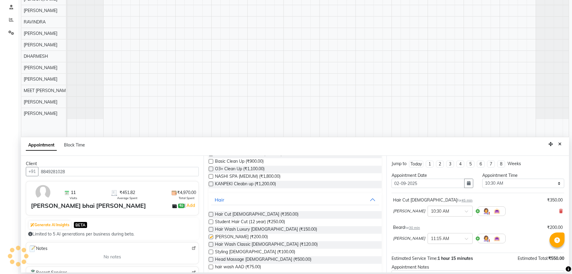
checkbox input "false"
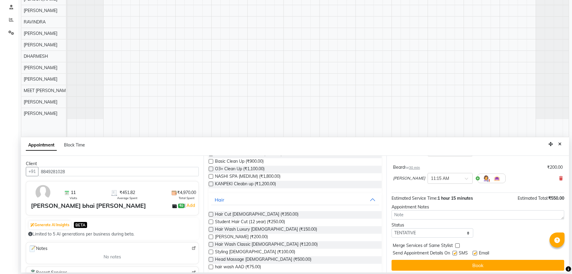
click at [436, 264] on button "Book" at bounding box center [478, 265] width 173 height 11
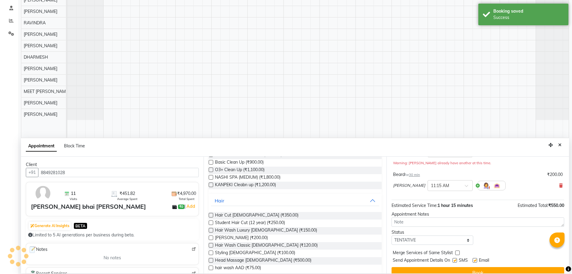
scroll to position [0, 0]
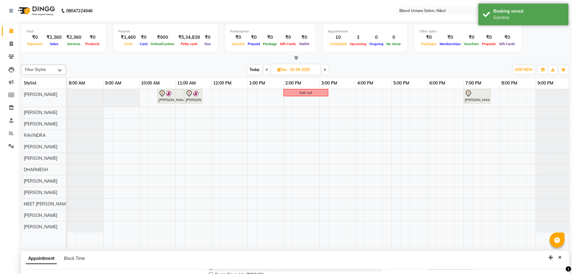
click at [254, 70] on span "Today" at bounding box center [254, 69] width 15 height 9
type input "[DATE]"
select select "630"
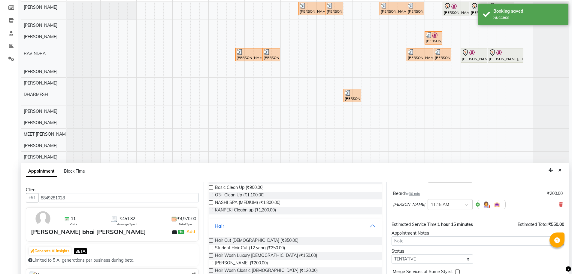
scroll to position [90, 0]
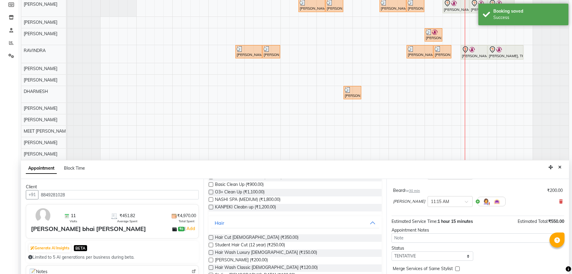
click at [560, 164] on button "Close" at bounding box center [560, 167] width 9 height 9
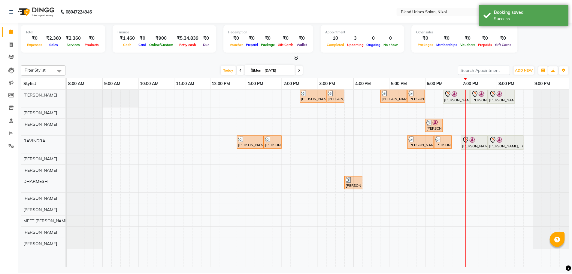
scroll to position [0, 0]
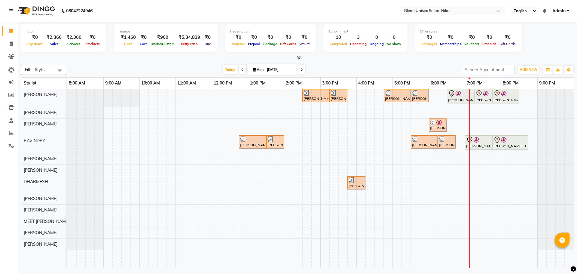
select select "89500"
select select "tentative"
select select "1155"
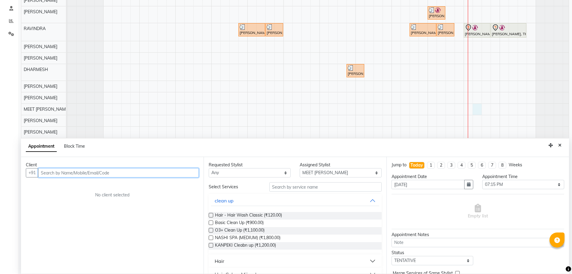
scroll to position [113, 0]
click at [50, 171] on input "text" at bounding box center [118, 171] width 161 height 9
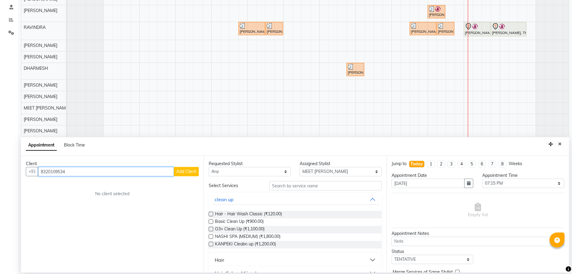
click at [85, 173] on input "8320109534" at bounding box center [106, 171] width 136 height 9
type input "8320109534"
click at [191, 172] on span "Add Client" at bounding box center [186, 171] width 20 height 5
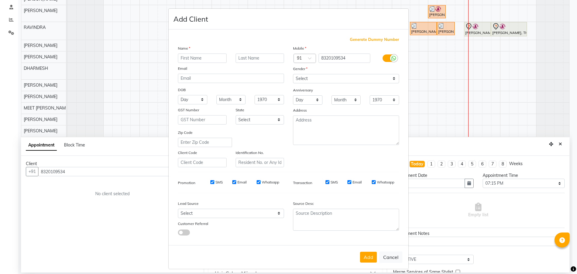
click at [192, 59] on input "text" at bounding box center [202, 57] width 49 height 9
type input "[PERSON_NAME]"
click at [300, 80] on select "Select [DEMOGRAPHIC_DATA] [DEMOGRAPHIC_DATA] Other Prefer Not To Say" at bounding box center [346, 78] width 106 height 9
select select "[DEMOGRAPHIC_DATA]"
click at [293, 74] on select "Select [DEMOGRAPHIC_DATA] [DEMOGRAPHIC_DATA] Other Prefer Not To Say" at bounding box center [346, 78] width 106 height 9
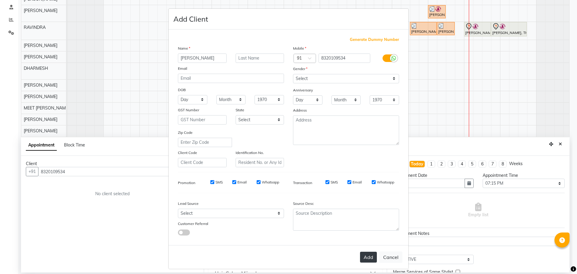
click at [367, 257] on button "Add" at bounding box center [368, 256] width 17 height 11
select select
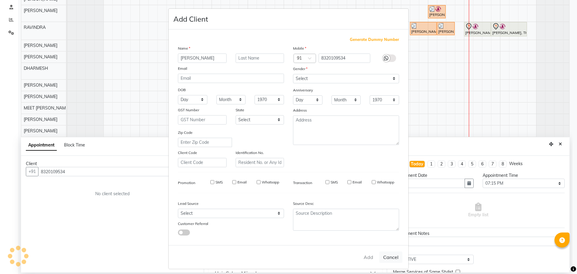
select select
checkbox input "false"
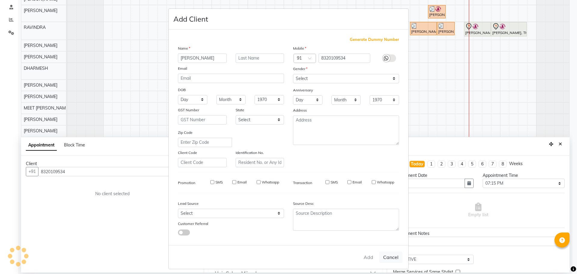
checkbox input "false"
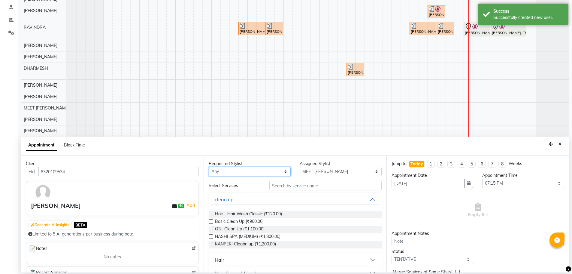
click at [254, 175] on select "Any AJAY NAI [PERSON_NAME] [PERSON_NAME] [PERSON_NAME] MEET [PERSON_NAME] [PERS…" at bounding box center [250, 171] width 82 height 9
select select "89500"
click at [209, 167] on select "Any AJAY NAI [PERSON_NAME] [PERSON_NAME] [PERSON_NAME] MEET [PERSON_NAME] [PERS…" at bounding box center [250, 171] width 82 height 9
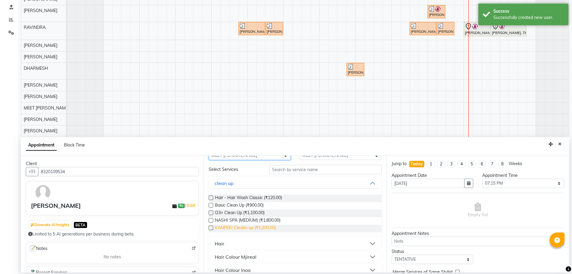
scroll to position [30, 0]
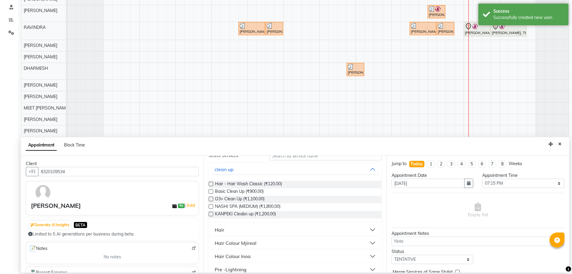
click at [242, 231] on button "Hair" at bounding box center [295, 229] width 168 height 11
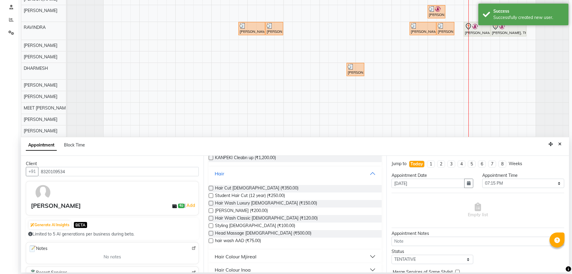
scroll to position [90, 0]
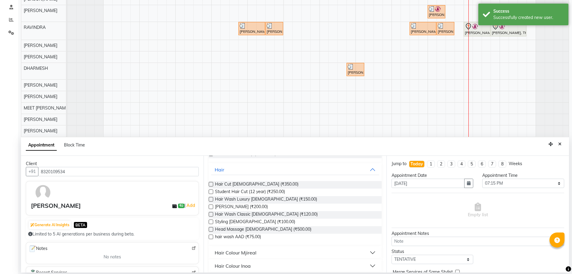
click at [210, 206] on label at bounding box center [211, 206] width 5 height 5
click at [210, 206] on input "checkbox" at bounding box center [211, 207] width 4 height 4
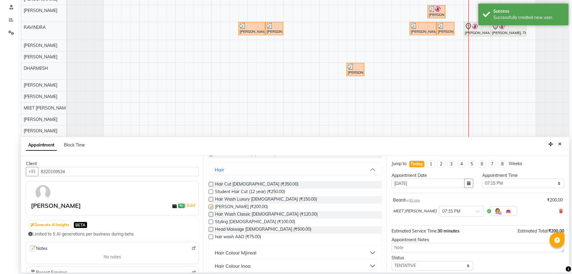
checkbox input "false"
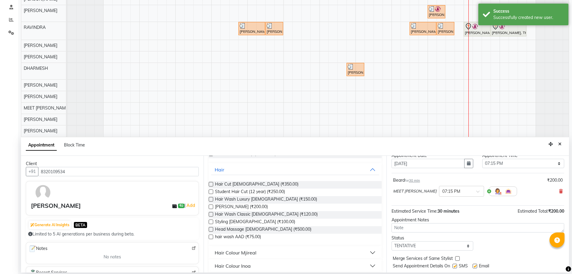
scroll to position [36, 0]
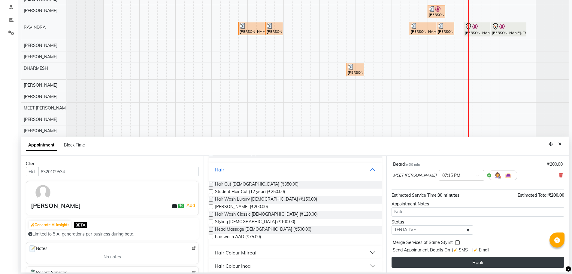
click at [421, 260] on button "Book" at bounding box center [478, 262] width 173 height 11
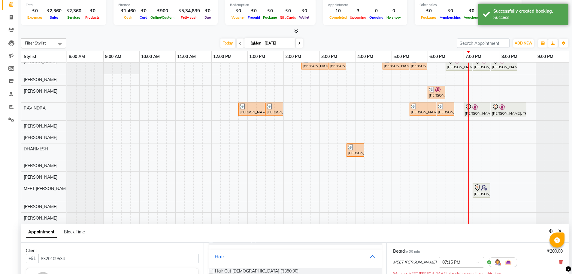
scroll to position [60, 0]
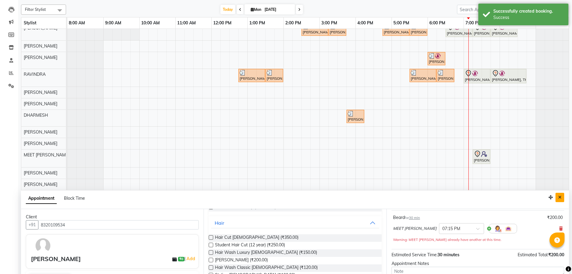
click at [563, 202] on button "Close" at bounding box center [560, 197] width 9 height 9
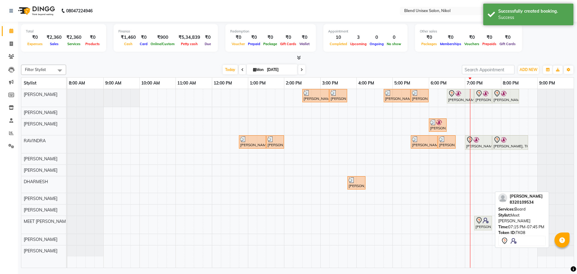
click at [486, 226] on div "[PERSON_NAME], TK08, 07:15 PM-07:45 PM, [PERSON_NAME]" at bounding box center [483, 223] width 17 height 13
select select "7"
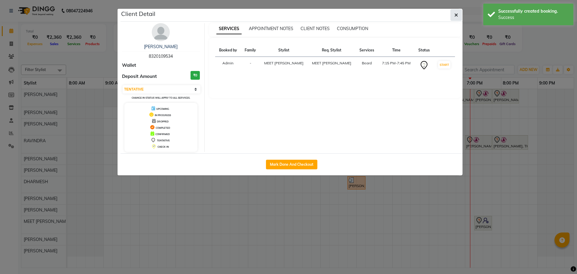
click at [459, 14] on button "button" at bounding box center [455, 14] width 11 height 11
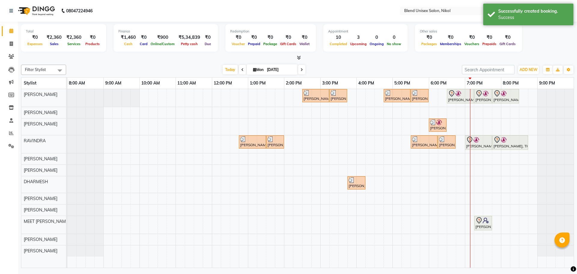
click at [242, 68] on icon at bounding box center [242, 70] width 2 height 4
type input "[DATE]"
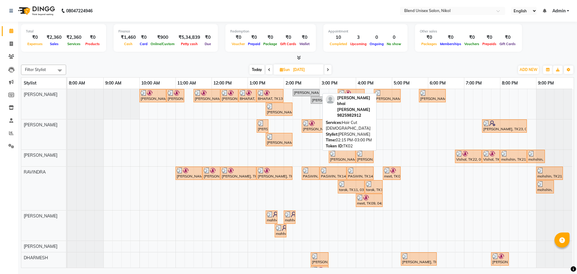
click at [299, 93] on div "[PERSON_NAME] bhai [PERSON_NAME], TK02, 02:15 PM-03:00 PM, Hair Cut [DEMOGRAPHI…" at bounding box center [306, 92] width 26 height 5
select select "7"
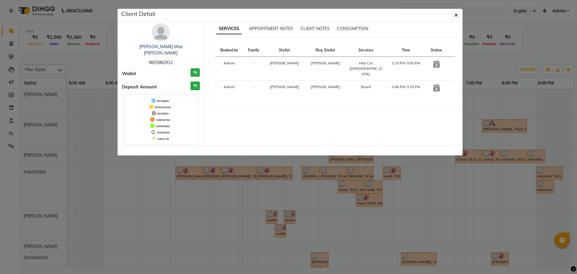
drag, startPoint x: 175, startPoint y: 53, endPoint x: 133, endPoint y: 55, distance: 42.1
click at [133, 55] on div "[PERSON_NAME] [PERSON_NAME] 9825982912" at bounding box center [161, 55] width 78 height 22
copy span "9825982912"
click at [456, 14] on icon "button" at bounding box center [456, 15] width 4 height 5
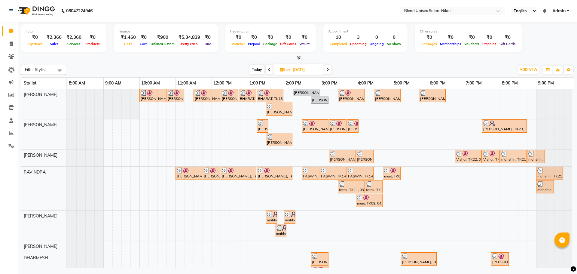
click at [327, 70] on icon at bounding box center [328, 70] width 2 height 4
type input "[DATE]"
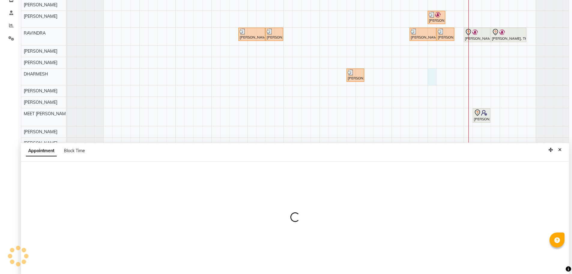
scroll to position [113, 0]
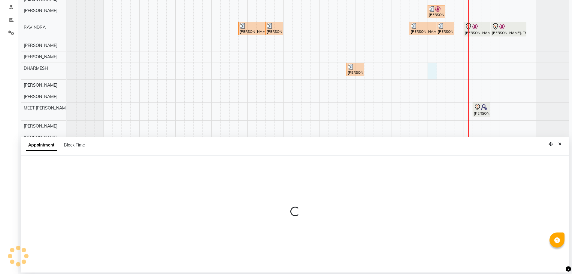
select select "84260"
select select "1080"
select select "tentative"
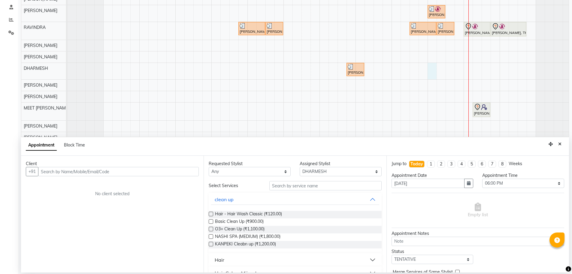
click at [117, 170] on input "text" at bounding box center [118, 171] width 161 height 9
click at [91, 169] on input "text" at bounding box center [118, 171] width 161 height 9
type input "9825982912"
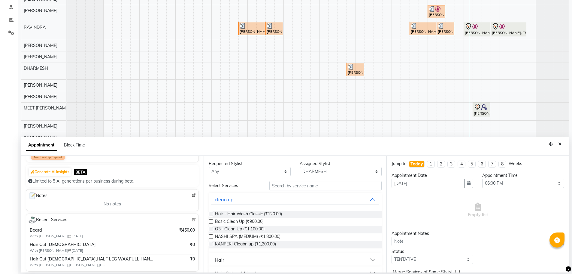
scroll to position [0, 0]
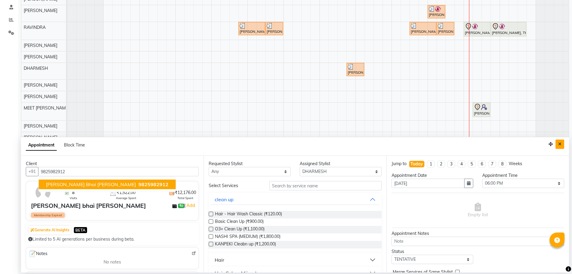
click at [563, 144] on button "Close" at bounding box center [560, 143] width 9 height 9
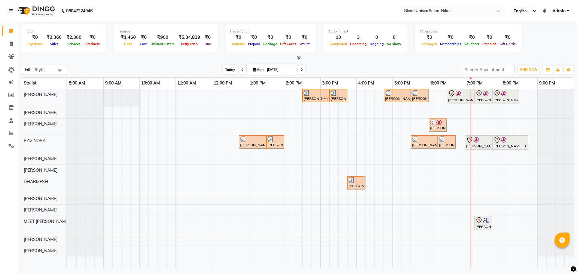
click at [233, 70] on span "Today" at bounding box center [230, 69] width 15 height 9
click at [241, 70] on icon at bounding box center [242, 70] width 2 height 4
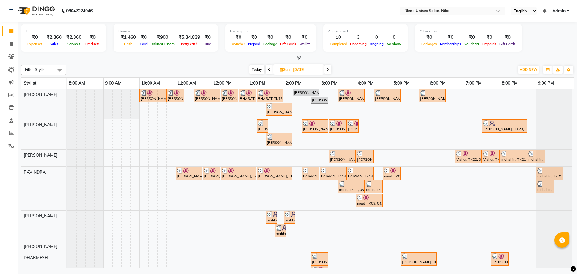
click at [268, 71] on icon at bounding box center [269, 70] width 2 height 4
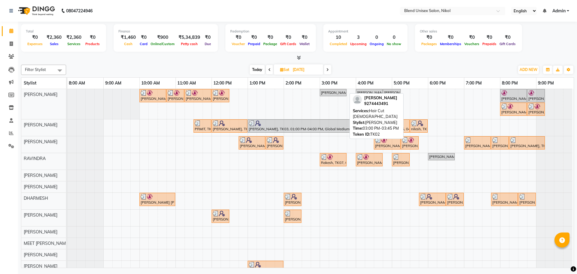
click at [341, 91] on div "[PERSON_NAME], TK02, 03:00 PM-03:45 PM, Hair Cut [DEMOGRAPHIC_DATA]" at bounding box center [333, 92] width 26 height 5
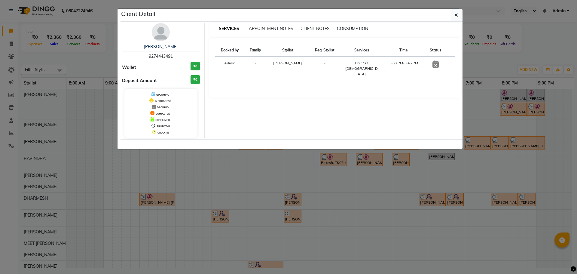
drag, startPoint x: 174, startPoint y: 55, endPoint x: 139, endPoint y: 55, distance: 35.5
click at [139, 55] on div "[PERSON_NAME] 9274443491" at bounding box center [161, 52] width 78 height 16
copy span "9274443491"
click at [456, 15] on icon "button" at bounding box center [456, 15] width 4 height 5
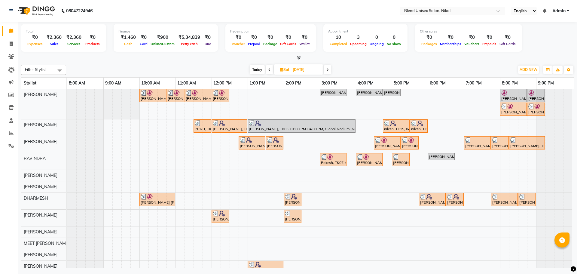
click at [327, 68] on icon at bounding box center [327, 70] width 2 height 4
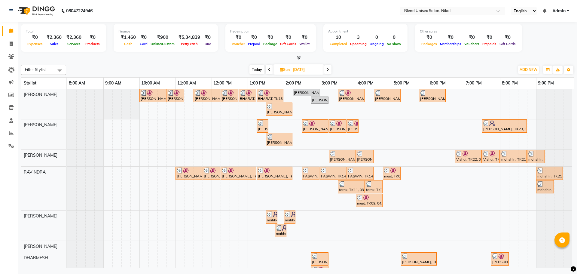
click at [258, 71] on span "Today" at bounding box center [256, 69] width 15 height 9
type input "[DATE]"
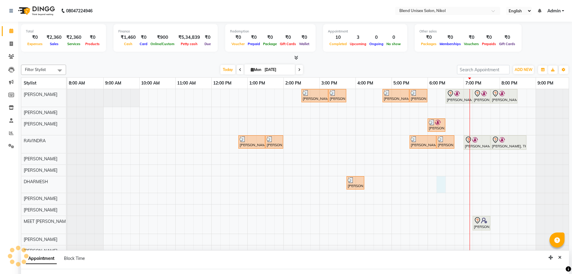
select select "84260"
select select "1095"
select select "tentative"
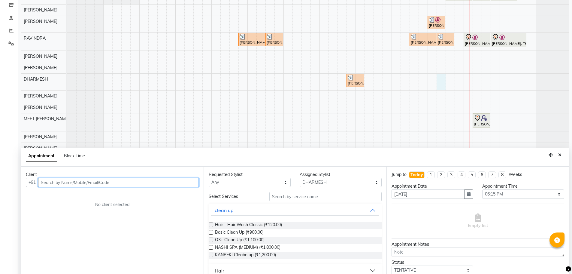
scroll to position [113, 0]
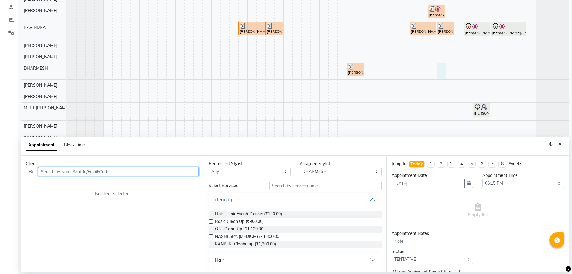
click at [60, 171] on input "text" at bounding box center [118, 171] width 161 height 9
paste input "9274443491"
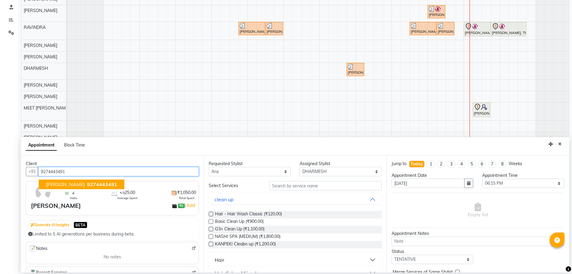
type input "9274443491"
click at [221, 171] on select "Any AJAY NAI [PERSON_NAME] [PERSON_NAME] [PERSON_NAME] MEET [PERSON_NAME] [PERS…" at bounding box center [250, 171] width 82 height 9
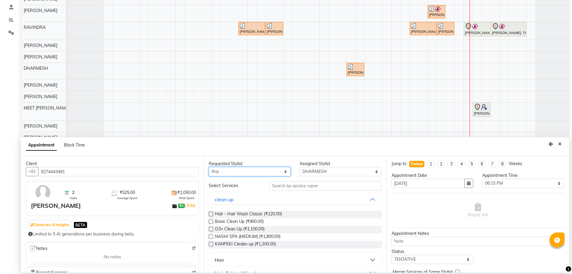
select select "84260"
click at [209, 167] on select "Any AJAY NAI [PERSON_NAME] [PERSON_NAME] [PERSON_NAME] MEET [PERSON_NAME] [PERS…" at bounding box center [250, 171] width 82 height 9
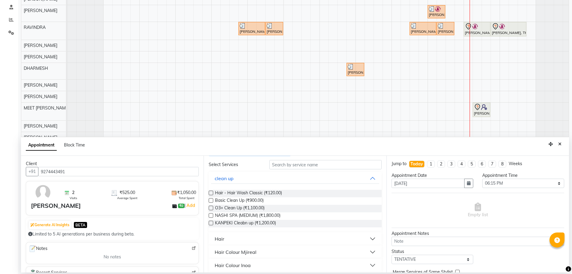
scroll to position [60, 0]
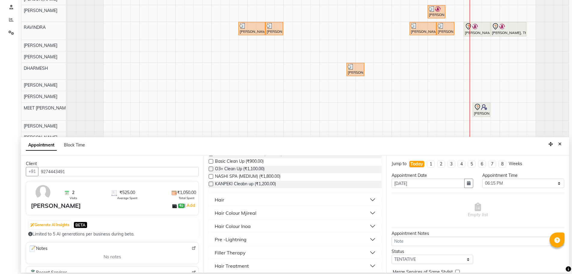
click at [233, 200] on button "Hair" at bounding box center [295, 199] width 168 height 11
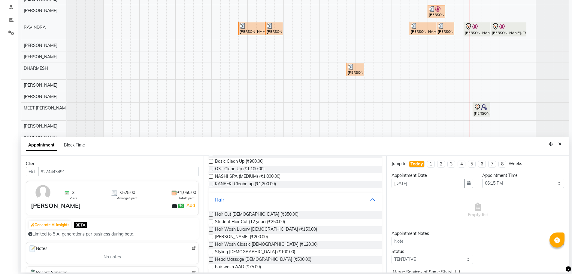
click at [211, 213] on label at bounding box center [211, 214] width 5 height 5
click at [211, 213] on input "checkbox" at bounding box center [211, 215] width 4 height 4
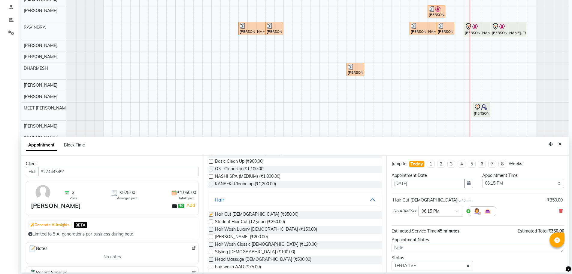
checkbox input "false"
click at [212, 236] on label at bounding box center [211, 236] width 5 height 5
click at [212, 236] on input "checkbox" at bounding box center [211, 237] width 4 height 4
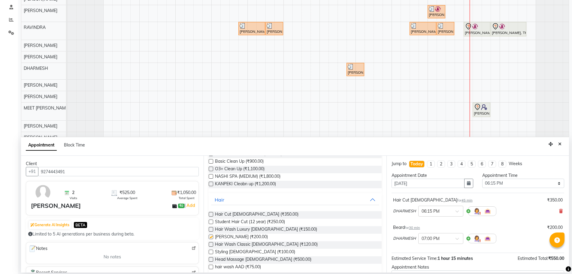
checkbox input "false"
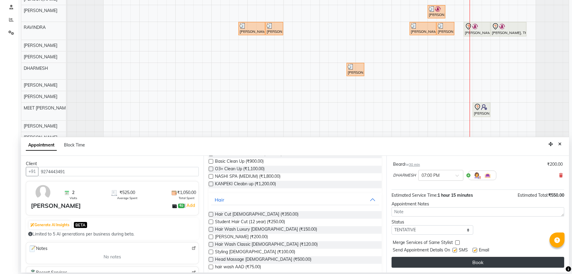
click at [420, 264] on button "Book" at bounding box center [478, 262] width 173 height 11
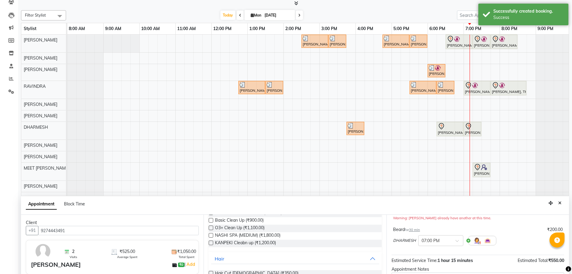
scroll to position [113, 0]
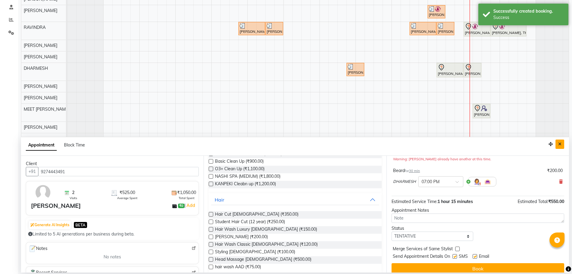
click at [562, 145] on button "Close" at bounding box center [560, 143] width 9 height 9
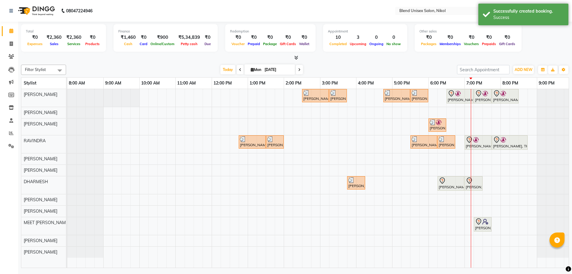
scroll to position [0, 0]
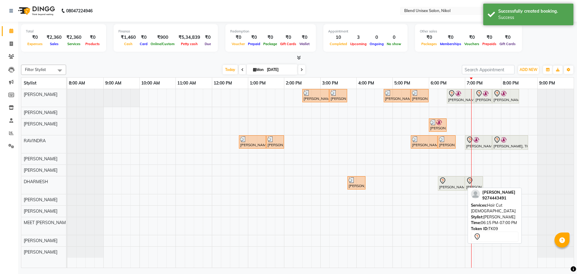
click at [442, 188] on div "[PERSON_NAME], TK09, 06:15 PM-07:00 PM, Hair Cut [DEMOGRAPHIC_DATA]" at bounding box center [451, 183] width 26 height 13
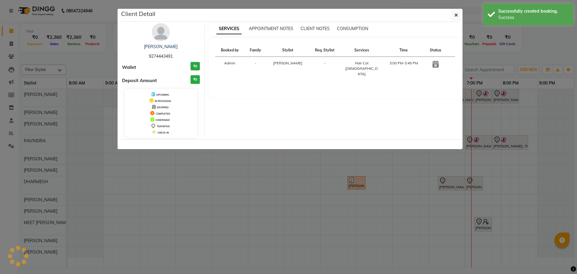
select select "7"
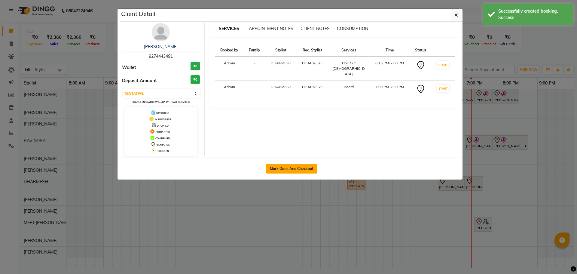
click at [309, 170] on button "Mark Done And Checkout" at bounding box center [291, 169] width 51 height 10
select select "service"
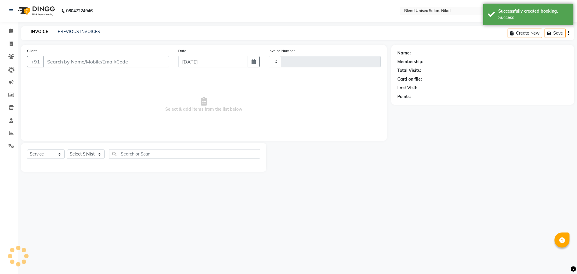
type input "2284"
select select "6213"
type input "9274443491"
select select "84260"
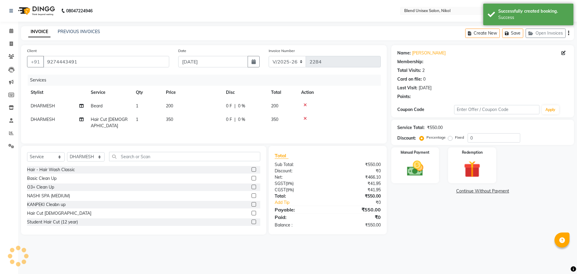
click at [297, 107] on td "200" at bounding box center [282, 106] width 30 height 14
select select "1: Object"
select select "84260"
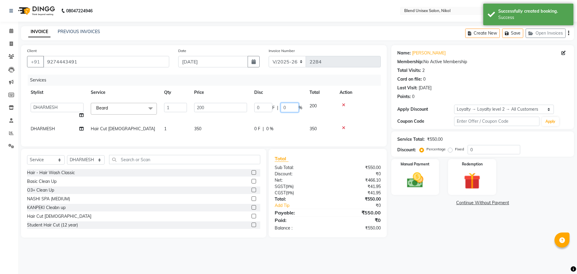
click at [291, 106] on input "0" at bounding box center [290, 107] width 18 height 9
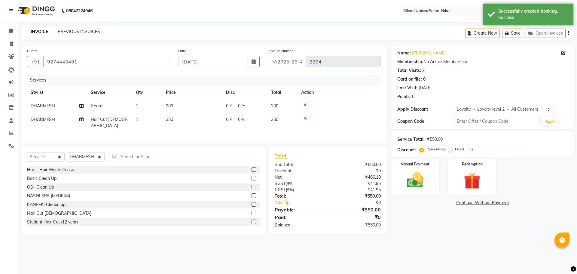
click at [260, 107] on div "0 F | 0 %" at bounding box center [245, 106] width 38 height 6
select select "84260"
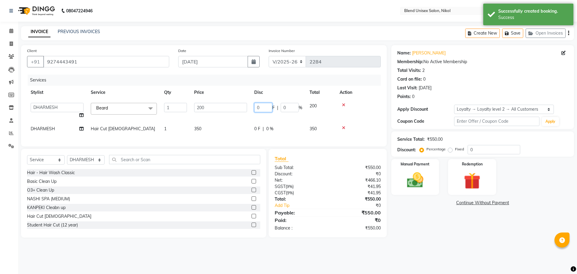
click at [264, 108] on input "0" at bounding box center [263, 107] width 18 height 9
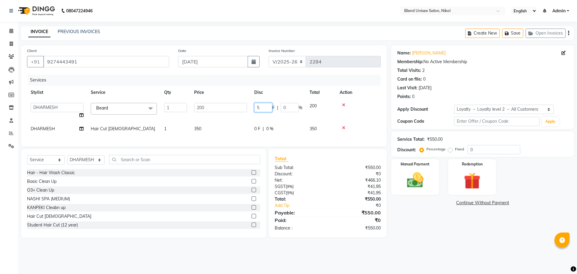
type input "50"
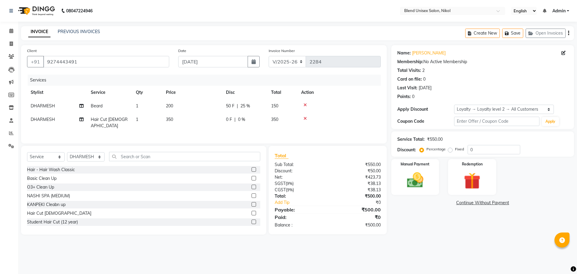
drag, startPoint x: 276, startPoint y: 121, endPoint x: 275, endPoint y: 124, distance: 3.1
click at [275, 123] on tbody "[PERSON_NAME] 1 200 50 F | 25 % 150 [PERSON_NAME] Hair Cut [DEMOGRAPHIC_DATA] 1…" at bounding box center [204, 115] width 354 height 33
click at [258, 113] on td "0 F | 0 %" at bounding box center [244, 123] width 45 height 20
select select "84260"
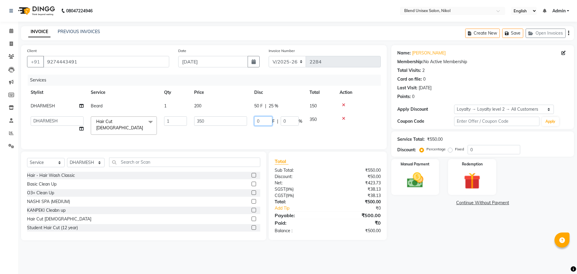
click at [259, 118] on input "0" at bounding box center [263, 120] width 18 height 9
type input "50"
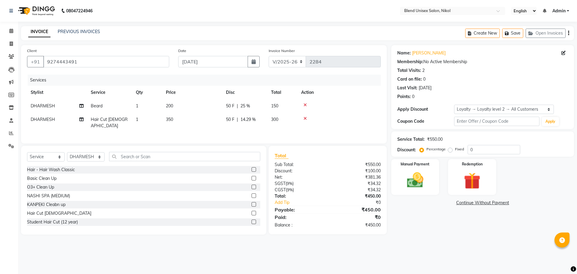
click at [371, 105] on div at bounding box center [339, 105] width 76 height 4
click at [407, 179] on img at bounding box center [415, 180] width 28 height 20
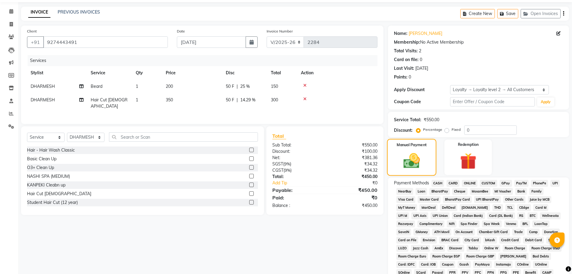
scroll to position [30, 0]
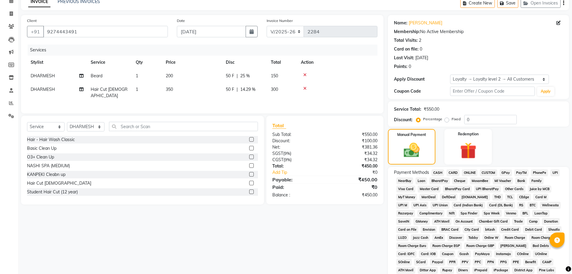
click at [438, 174] on span "CASH" at bounding box center [438, 172] width 13 height 7
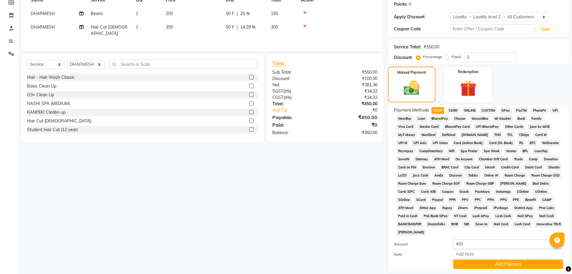
scroll to position [134, 0]
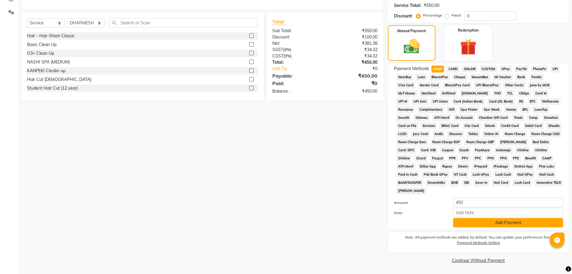
click at [464, 224] on button "Add Payment" at bounding box center [508, 222] width 110 height 9
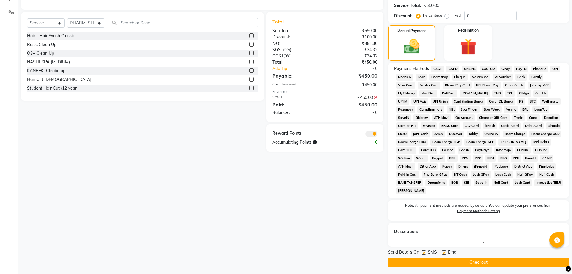
click at [464, 259] on button "Checkout" at bounding box center [478, 261] width 181 height 9
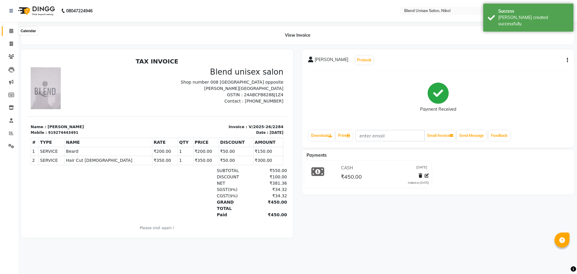
click at [13, 31] on icon at bounding box center [11, 31] width 4 height 5
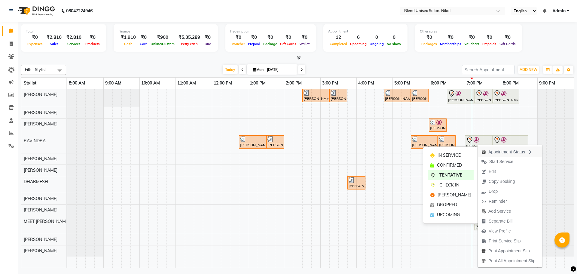
click at [495, 150] on div "Appointment Status" at bounding box center [510, 151] width 64 height 10
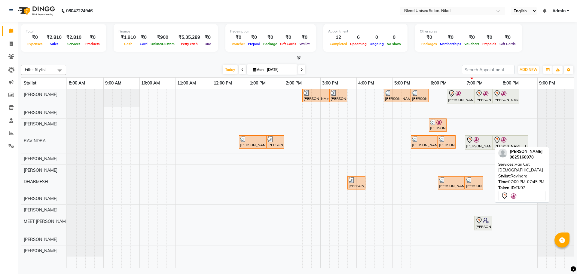
click at [481, 142] on div at bounding box center [478, 139] width 25 height 7
select select "7"
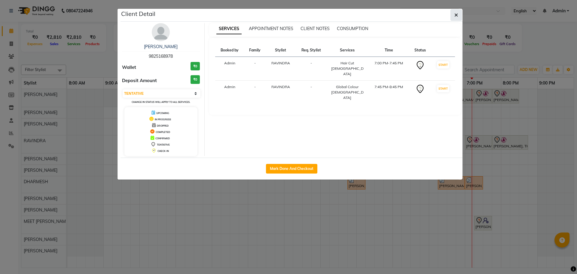
click at [455, 14] on icon "button" at bounding box center [456, 15] width 4 height 5
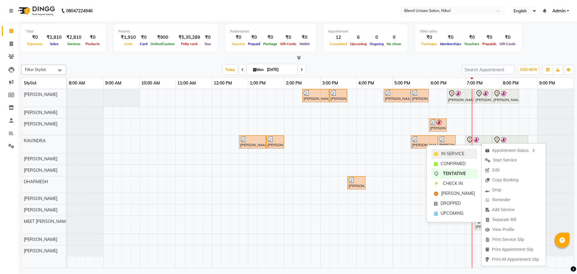
click at [445, 152] on span "IN SERVICE" at bounding box center [452, 154] width 23 height 6
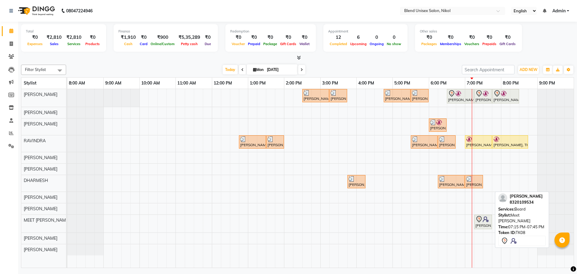
click at [481, 224] on div "[PERSON_NAME], TK08, 07:15 PM-07:45 PM, [PERSON_NAME]" at bounding box center [483, 221] width 17 height 13
select select "7"
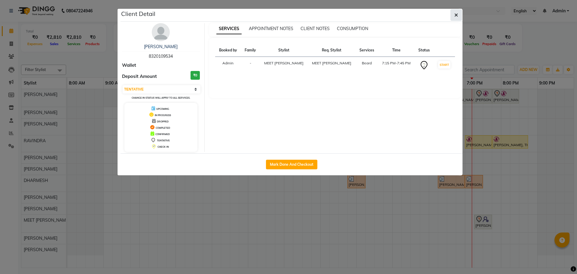
click at [455, 12] on span "button" at bounding box center [456, 15] width 4 height 6
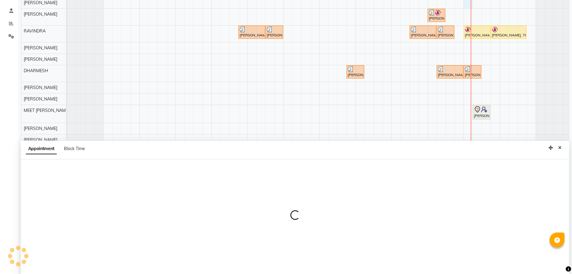
scroll to position [113, 0]
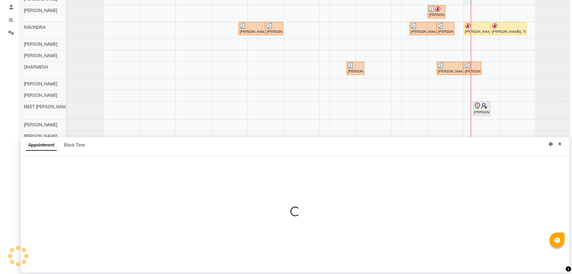
select select "74694"
select select "tentative"
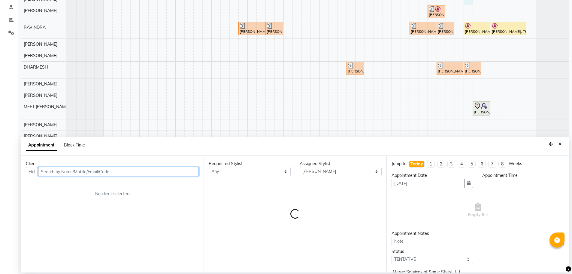
select select "1140"
click at [139, 174] on input "text" at bounding box center [118, 171] width 161 height 9
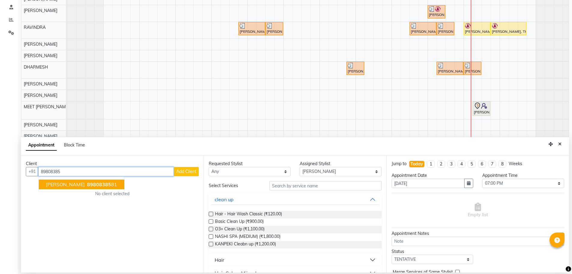
click at [85, 184] on span "[PERSON_NAME]" at bounding box center [65, 184] width 39 height 6
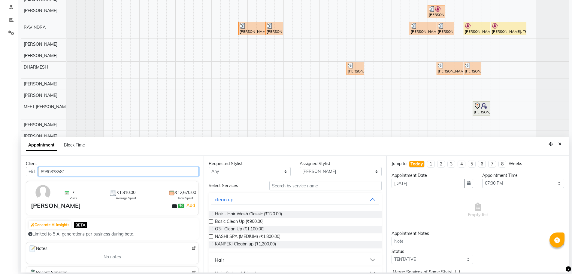
type input "8980838581"
click at [244, 172] on select "Any AJAY NAI [PERSON_NAME] [PERSON_NAME] [PERSON_NAME] MEET [PERSON_NAME] [PERS…" at bounding box center [250, 171] width 82 height 9
select select "74694"
click at [209, 167] on select "Any AJAY NAI [PERSON_NAME] [PERSON_NAME] [PERSON_NAME] MEET [PERSON_NAME] [PERS…" at bounding box center [250, 171] width 82 height 9
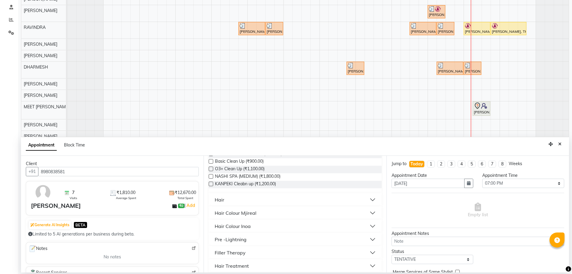
click at [244, 201] on button "Hair" at bounding box center [295, 199] width 168 height 11
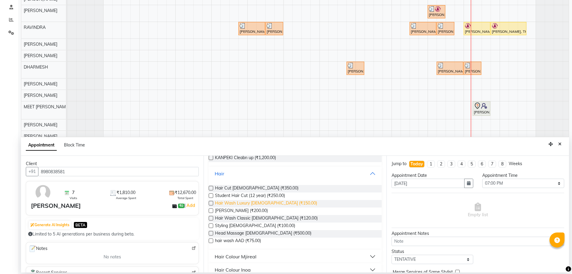
scroll to position [90, 0]
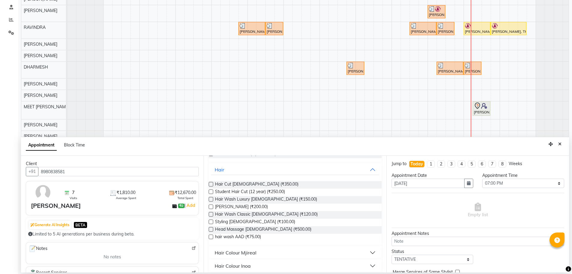
drag, startPoint x: 211, startPoint y: 184, endPoint x: 209, endPoint y: 200, distance: 16.3
click at [210, 185] on label at bounding box center [211, 184] width 5 height 5
click at [210, 185] on input "checkbox" at bounding box center [211, 185] width 4 height 4
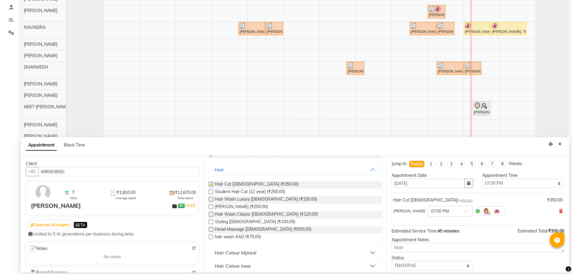
checkbox input "false"
click at [211, 207] on label at bounding box center [211, 206] width 5 height 5
click at [211, 207] on input "checkbox" at bounding box center [211, 207] width 4 height 4
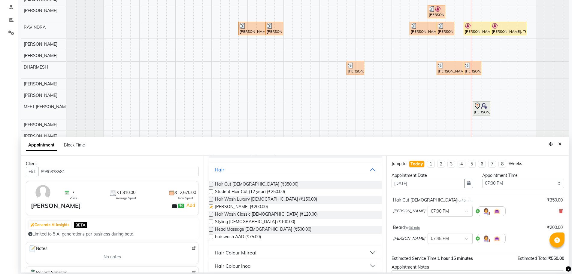
checkbox input "false"
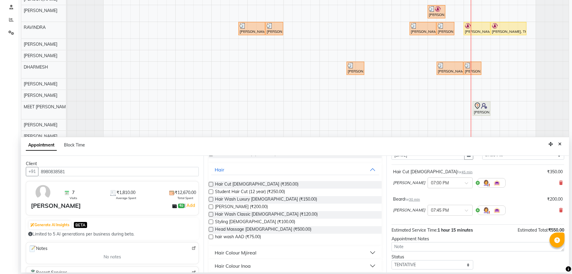
scroll to position [63, 0]
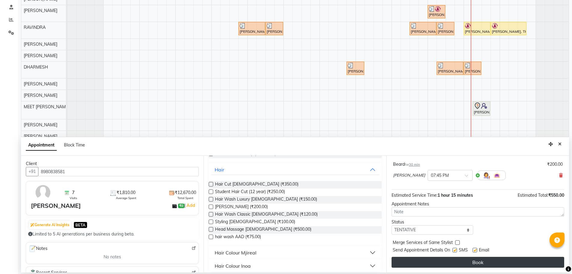
click at [430, 265] on button "Book" at bounding box center [478, 262] width 173 height 11
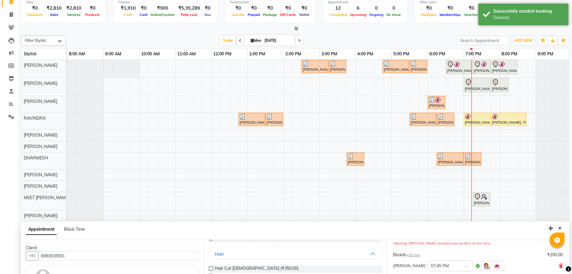
scroll to position [113, 0]
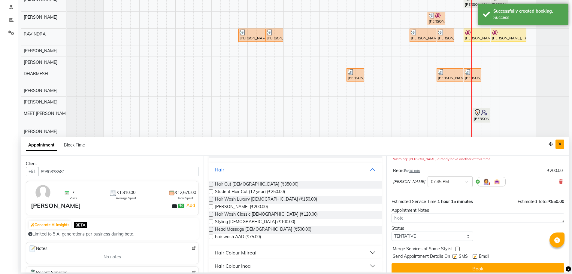
click at [562, 148] on button "Close" at bounding box center [560, 143] width 9 height 9
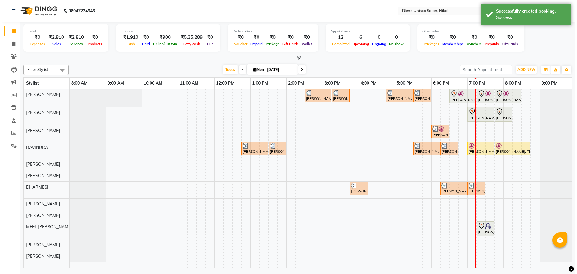
scroll to position [0, 0]
